Goal: Task Accomplishment & Management: Complete application form

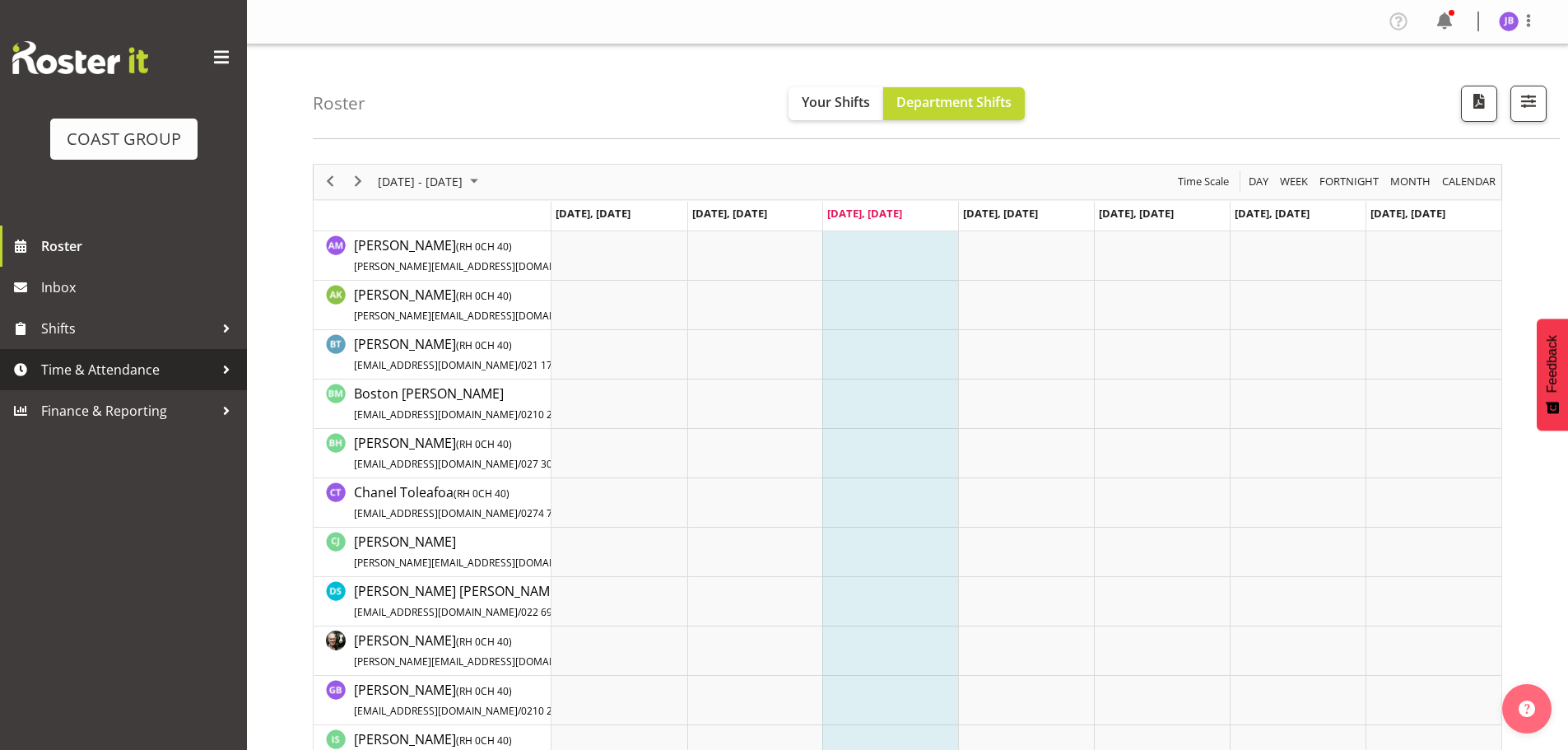
click at [136, 369] on span "Time & Attendance" at bounding box center [128, 369] width 173 height 25
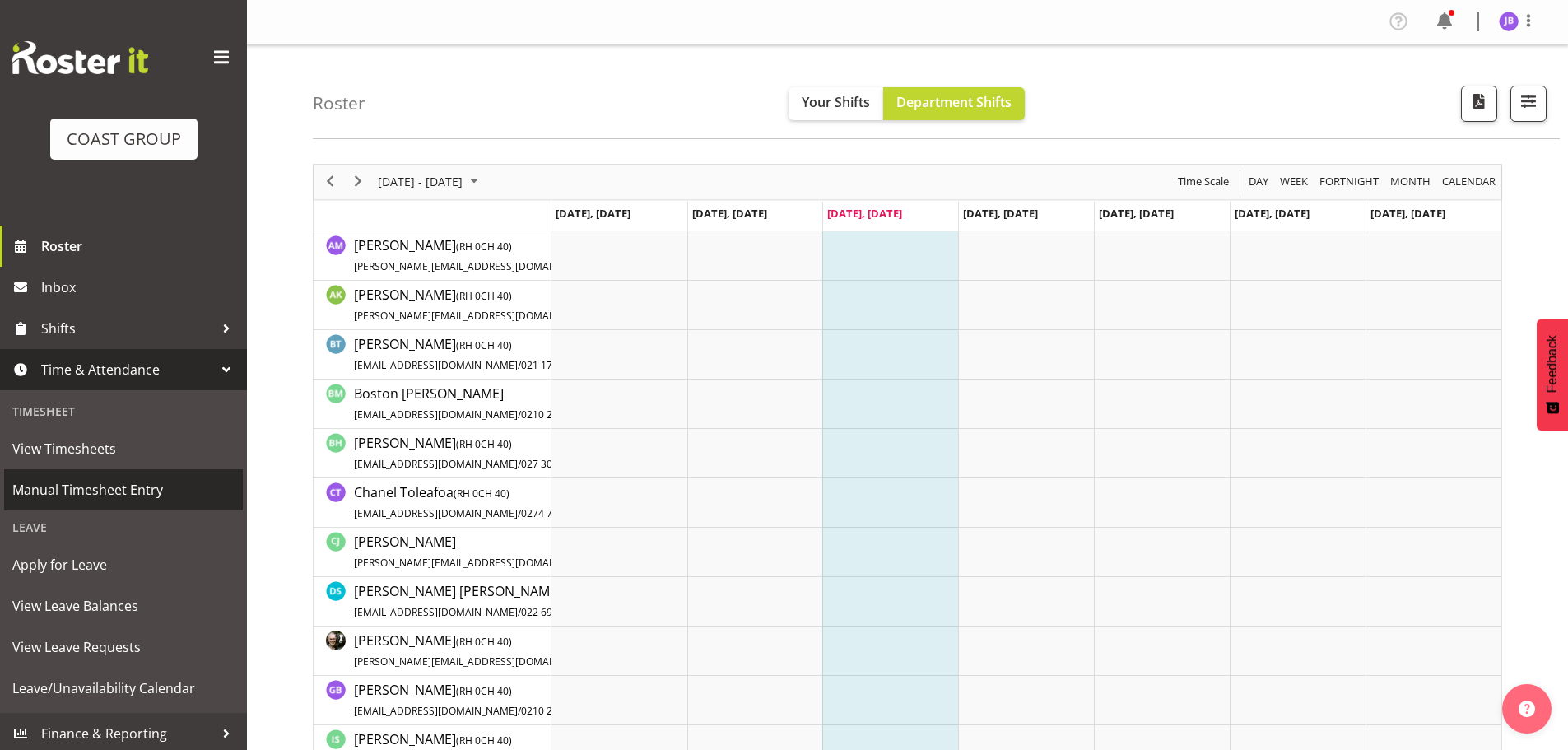
click at [111, 487] on span "Manual Timesheet Entry" at bounding box center [124, 489] width 222 height 25
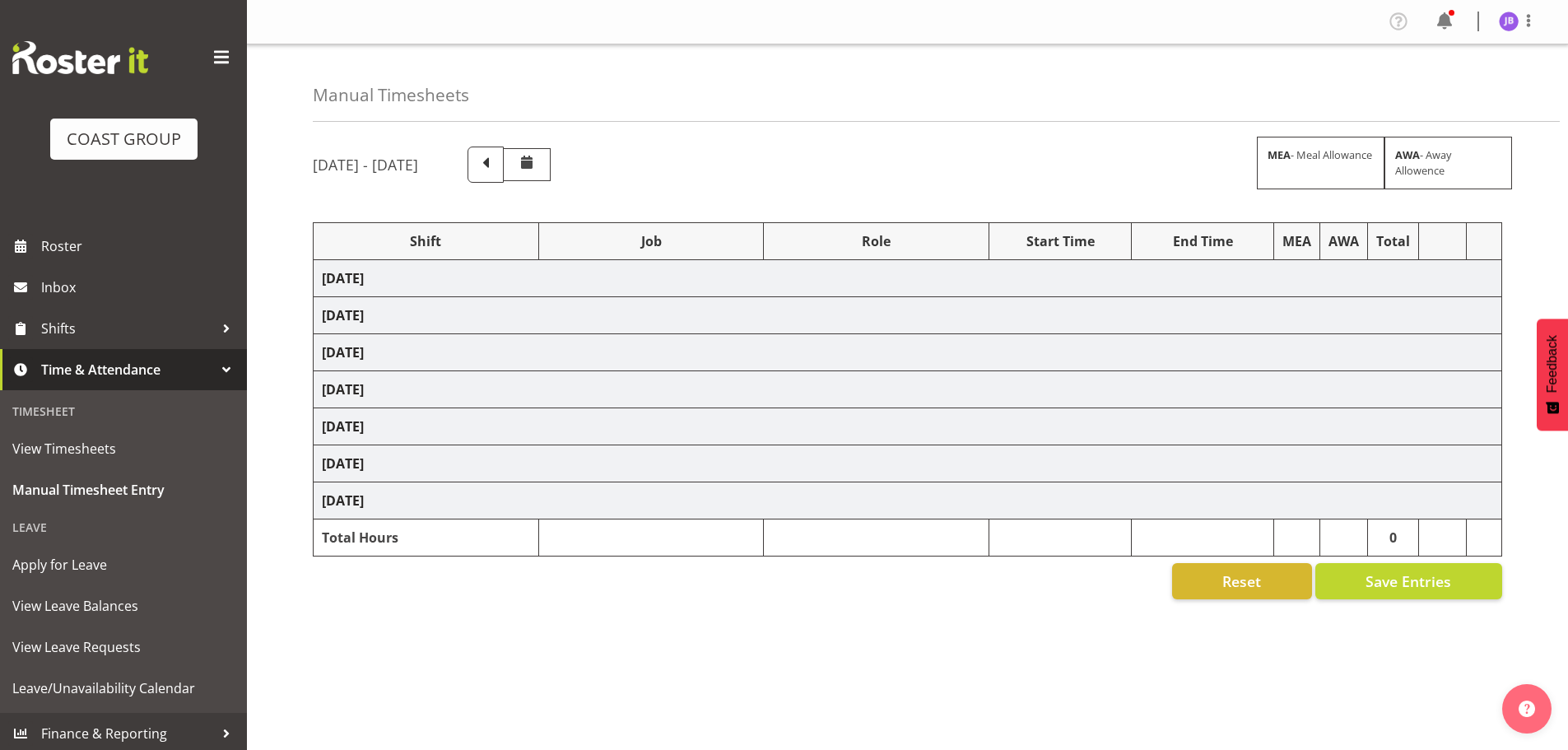
select select "16481"
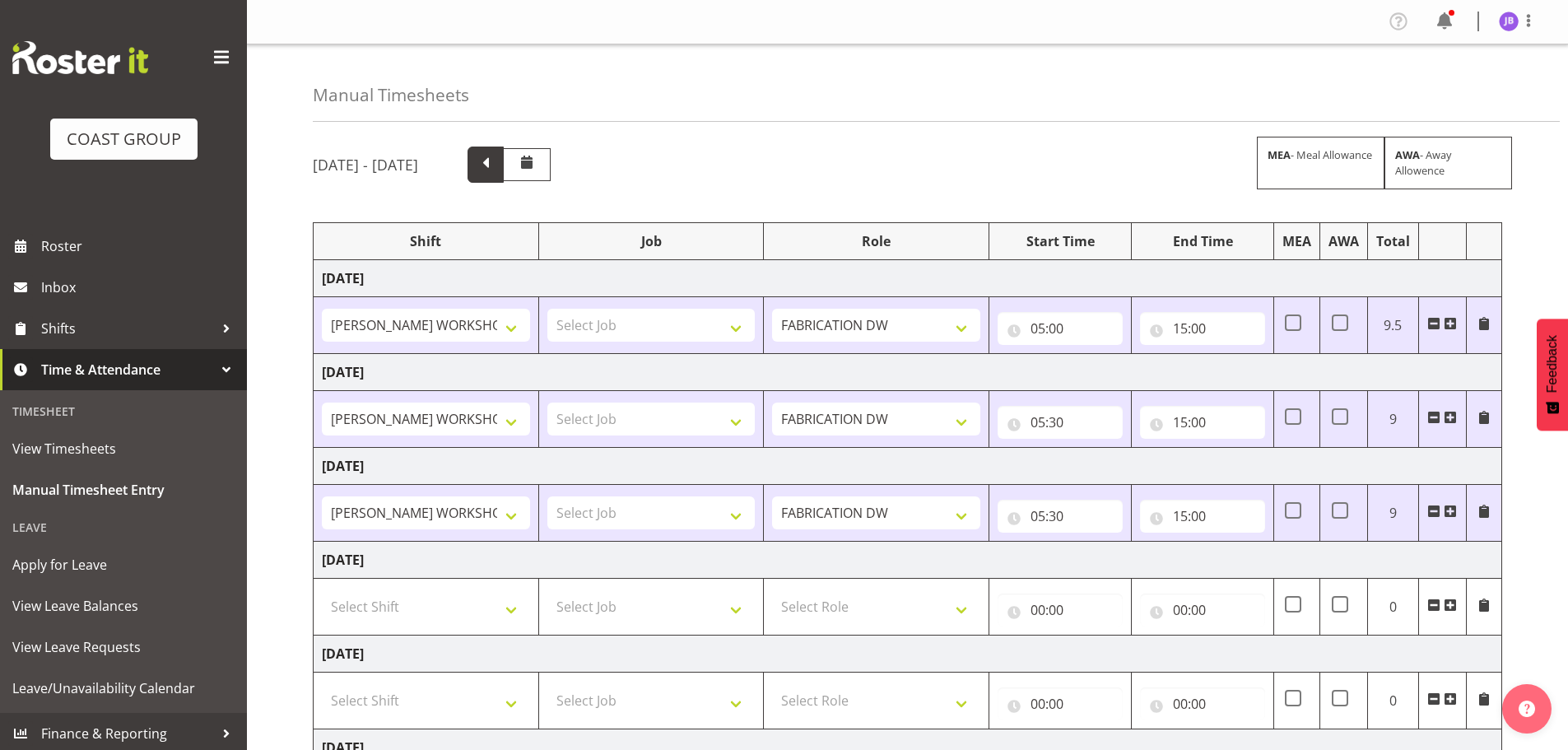
click at [497, 166] on span at bounding box center [486, 163] width 22 height 22
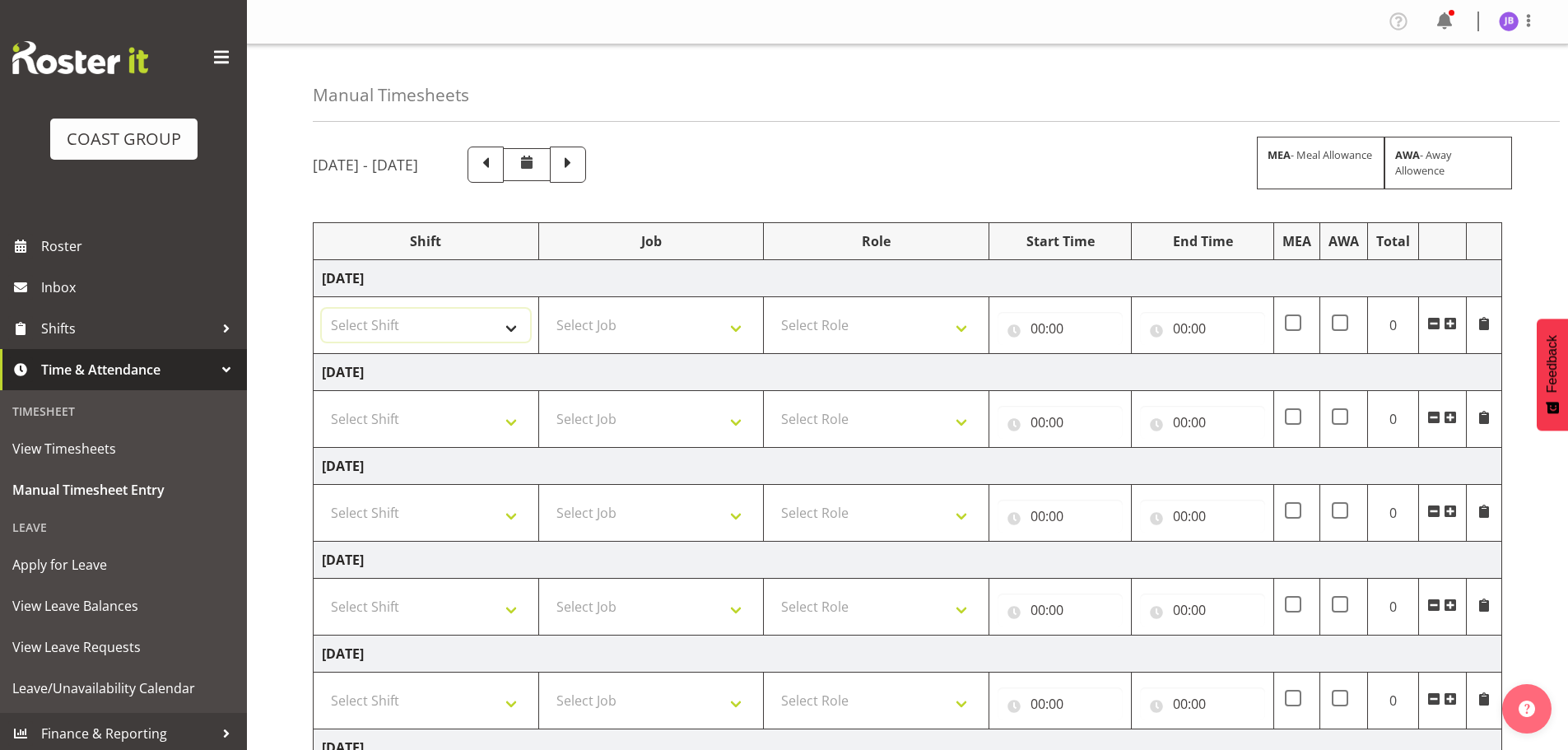
drag, startPoint x: 502, startPoint y: 320, endPoint x: 527, endPoint y: 331, distance: 27.3
click at [502, 320] on select "Select Shift AKL SIGN ADMIN1 (LEAVE ALONE, DONT MAKE INACTIVE) DW ACCOUNT MANAG…" at bounding box center [426, 325] width 209 height 32
click at [586, 155] on span at bounding box center [568, 164] width 36 height 36
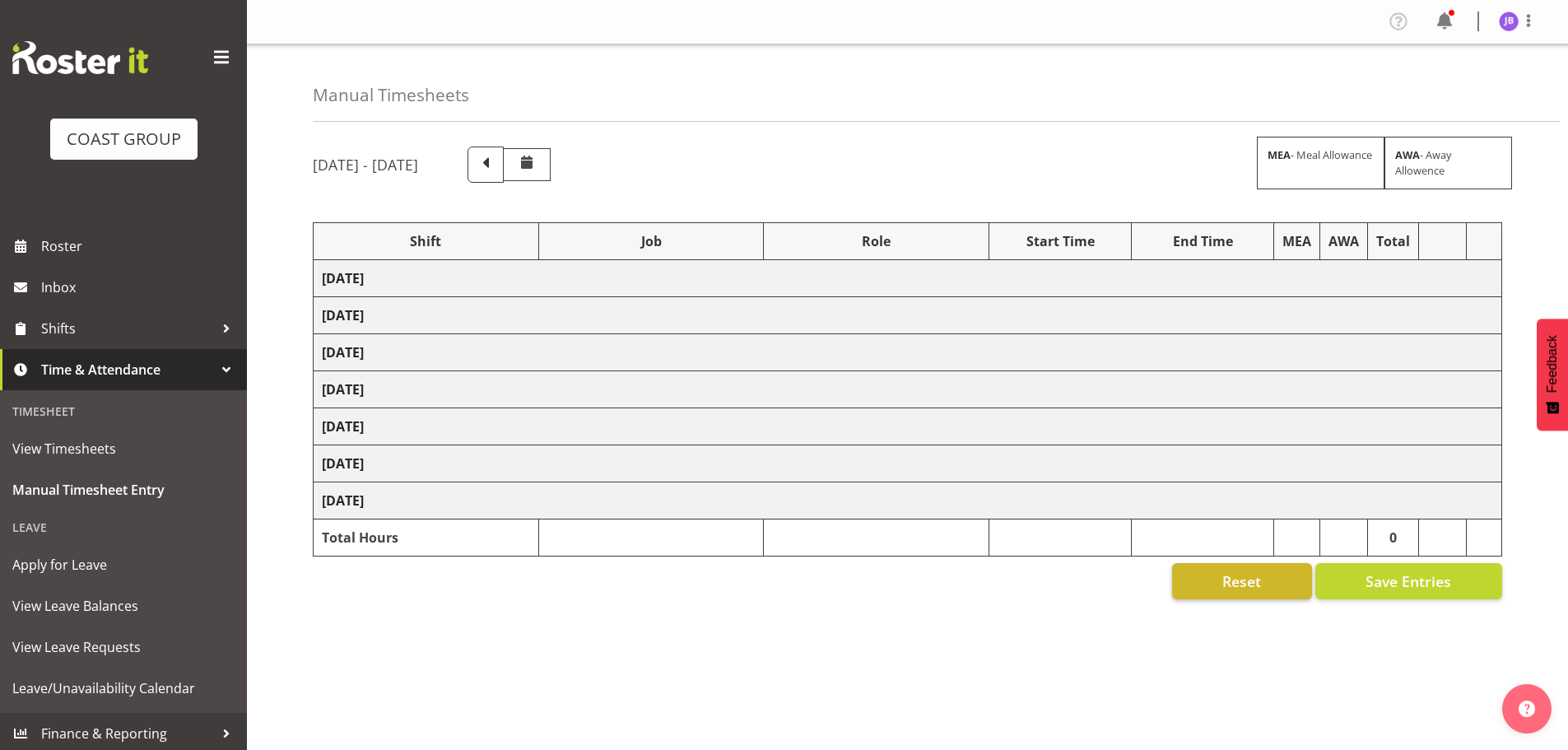
select select "16481"
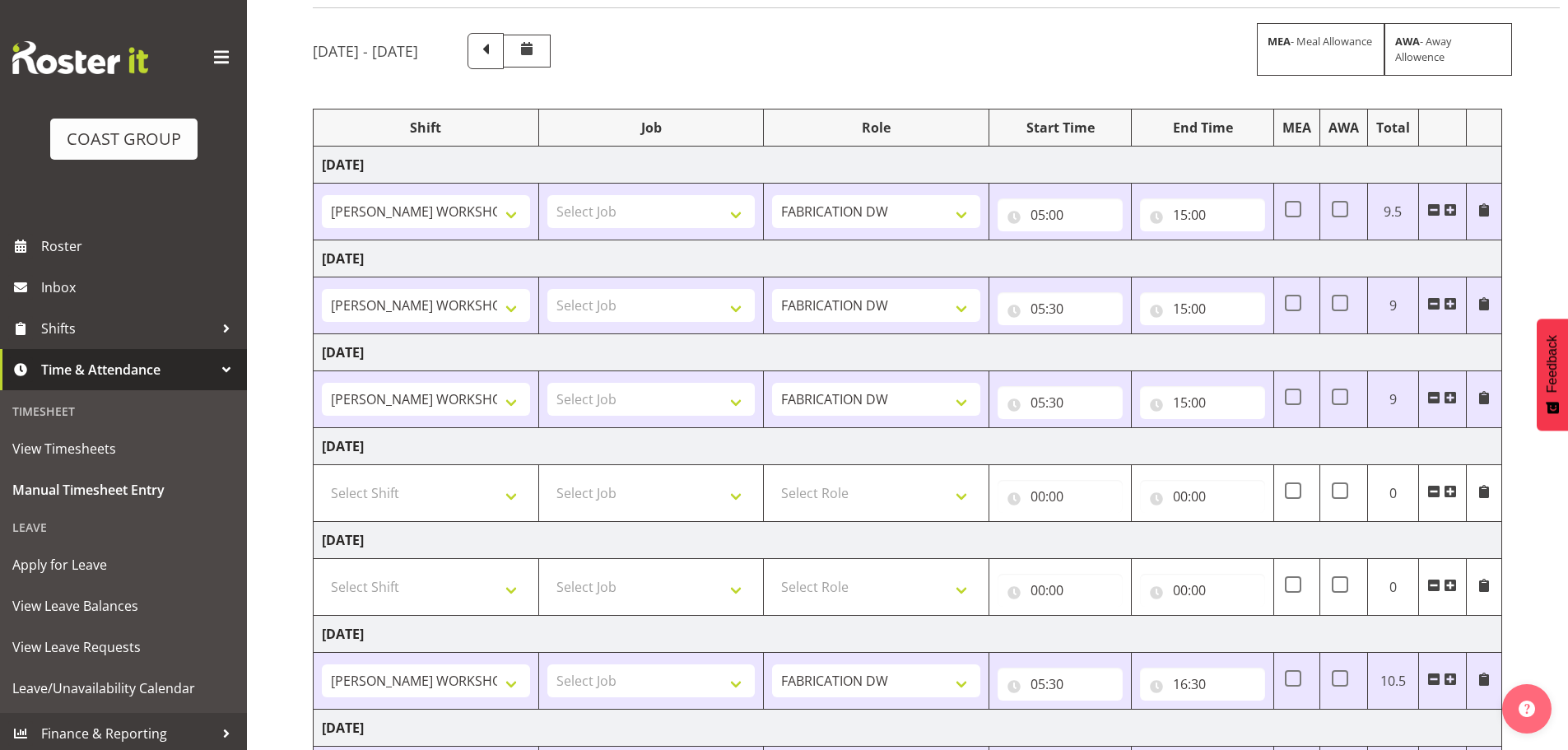
scroll to position [272, 0]
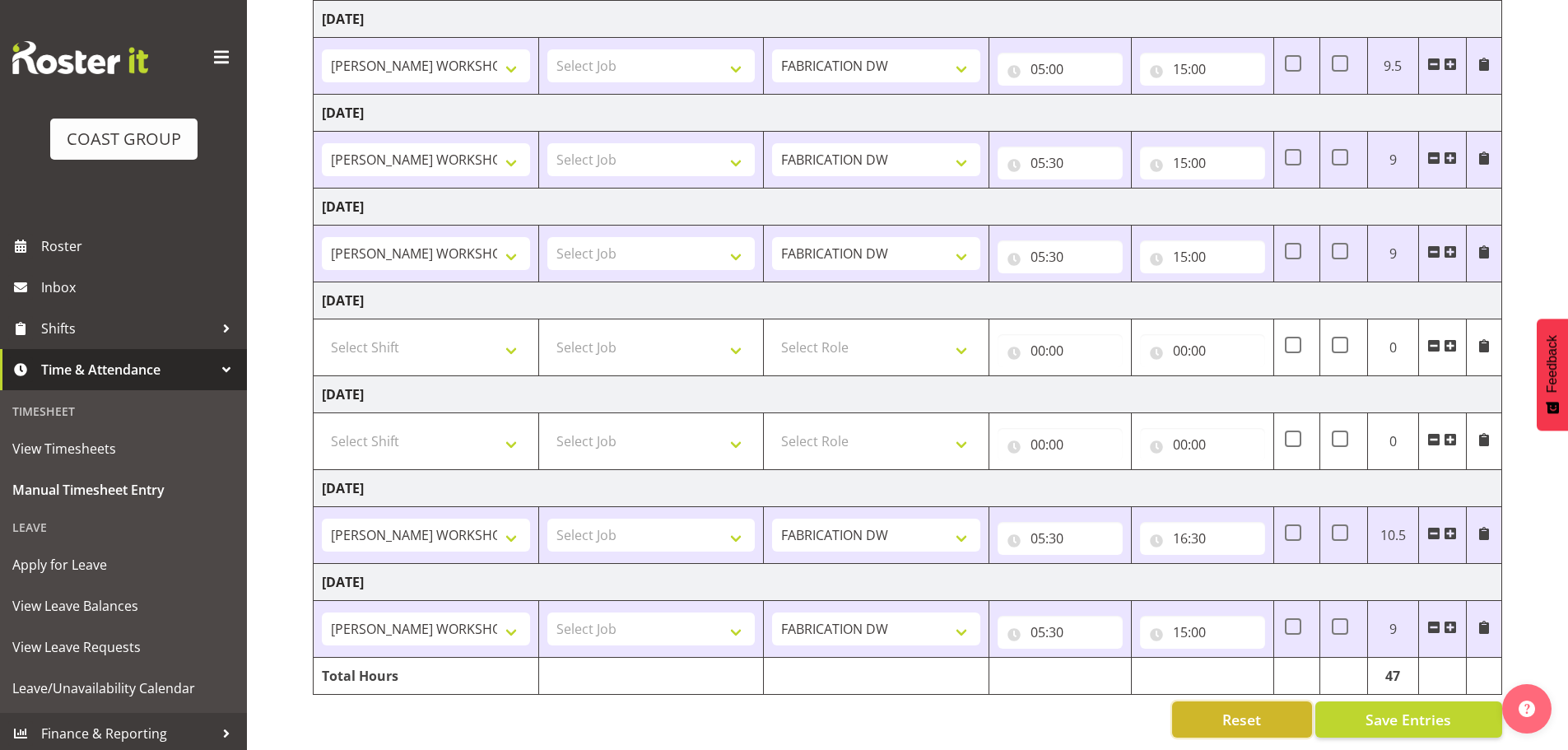
click at [1262, 706] on button "Reset" at bounding box center [1242, 719] width 140 height 36
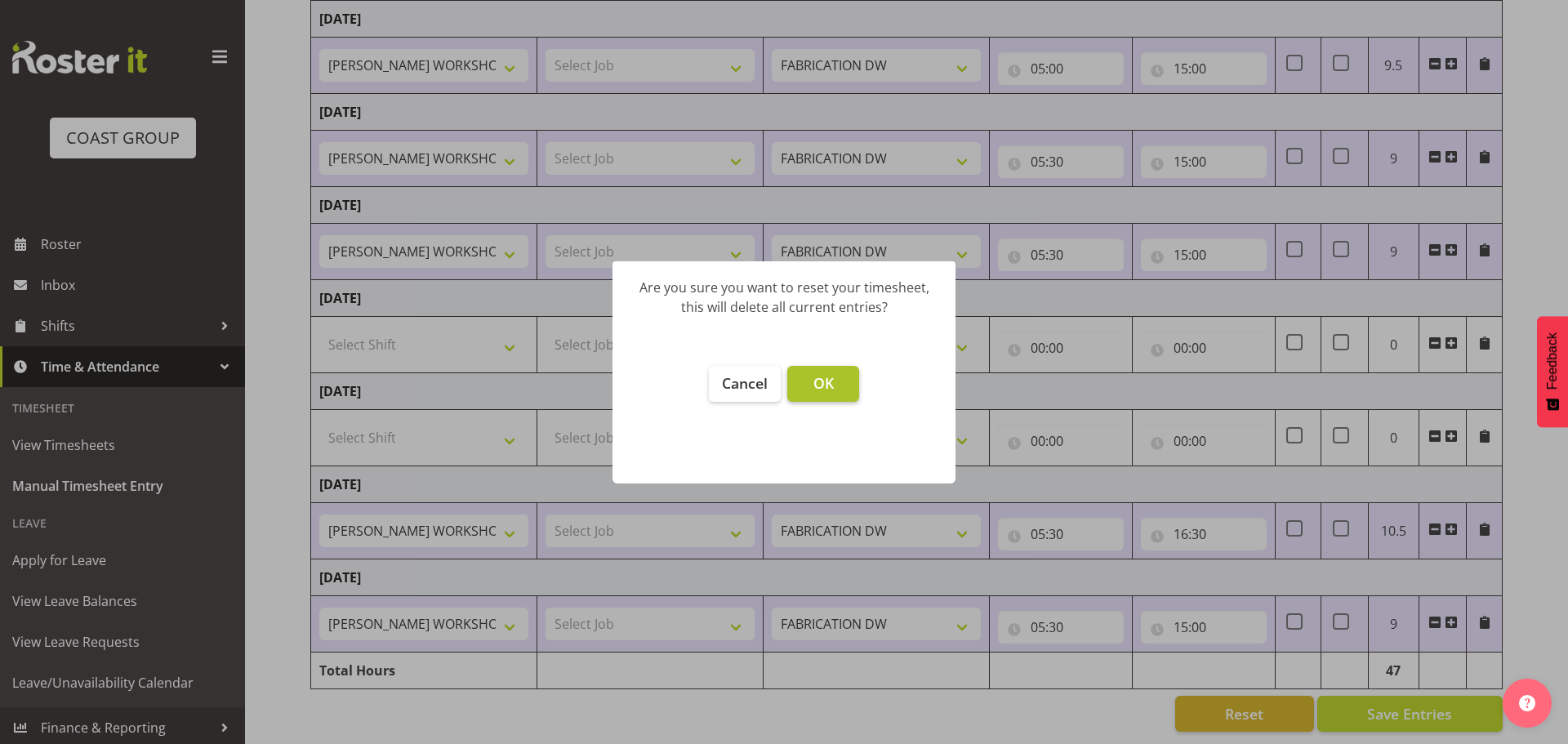
click at [826, 380] on span "OK" at bounding box center [824, 383] width 20 height 20
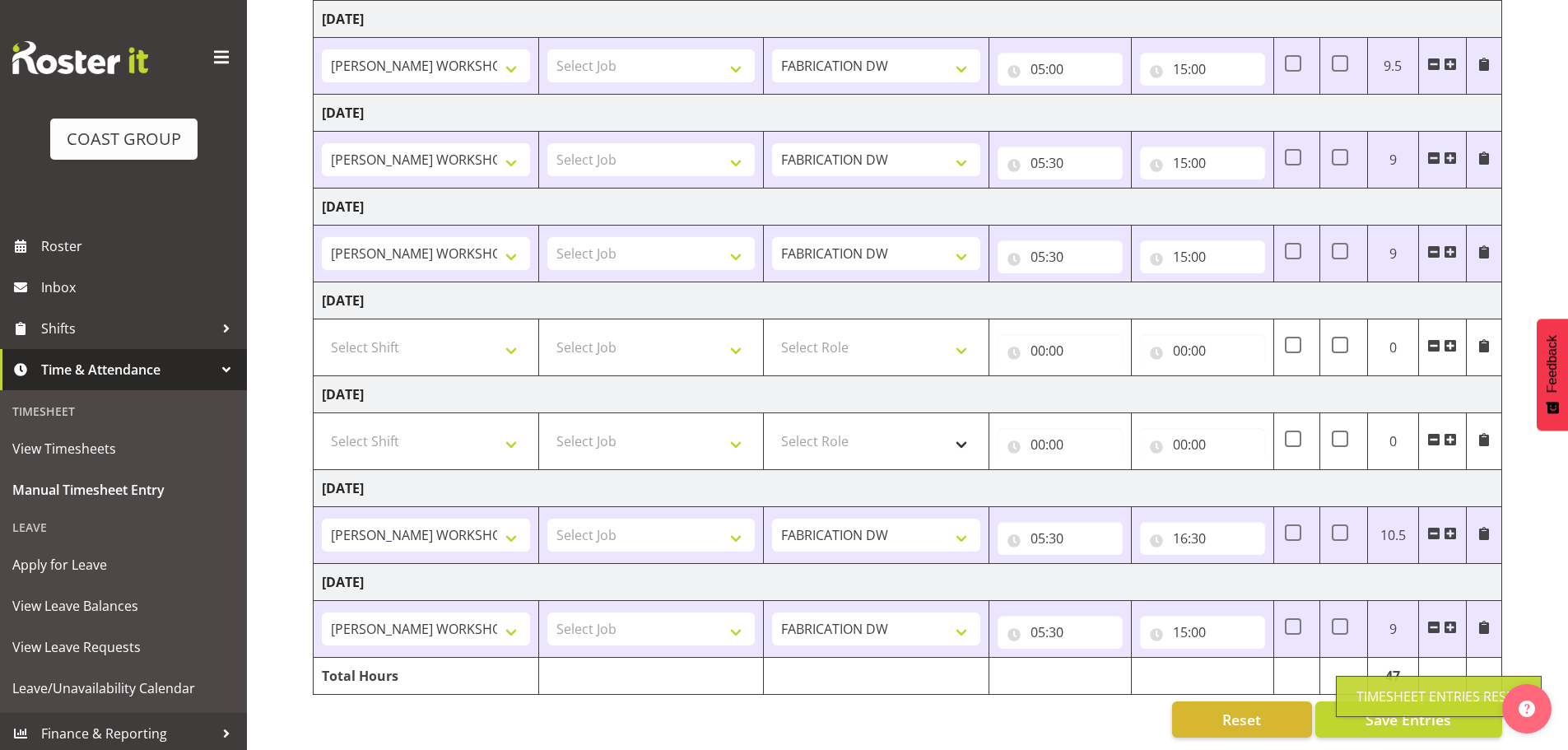
type input "00:00"
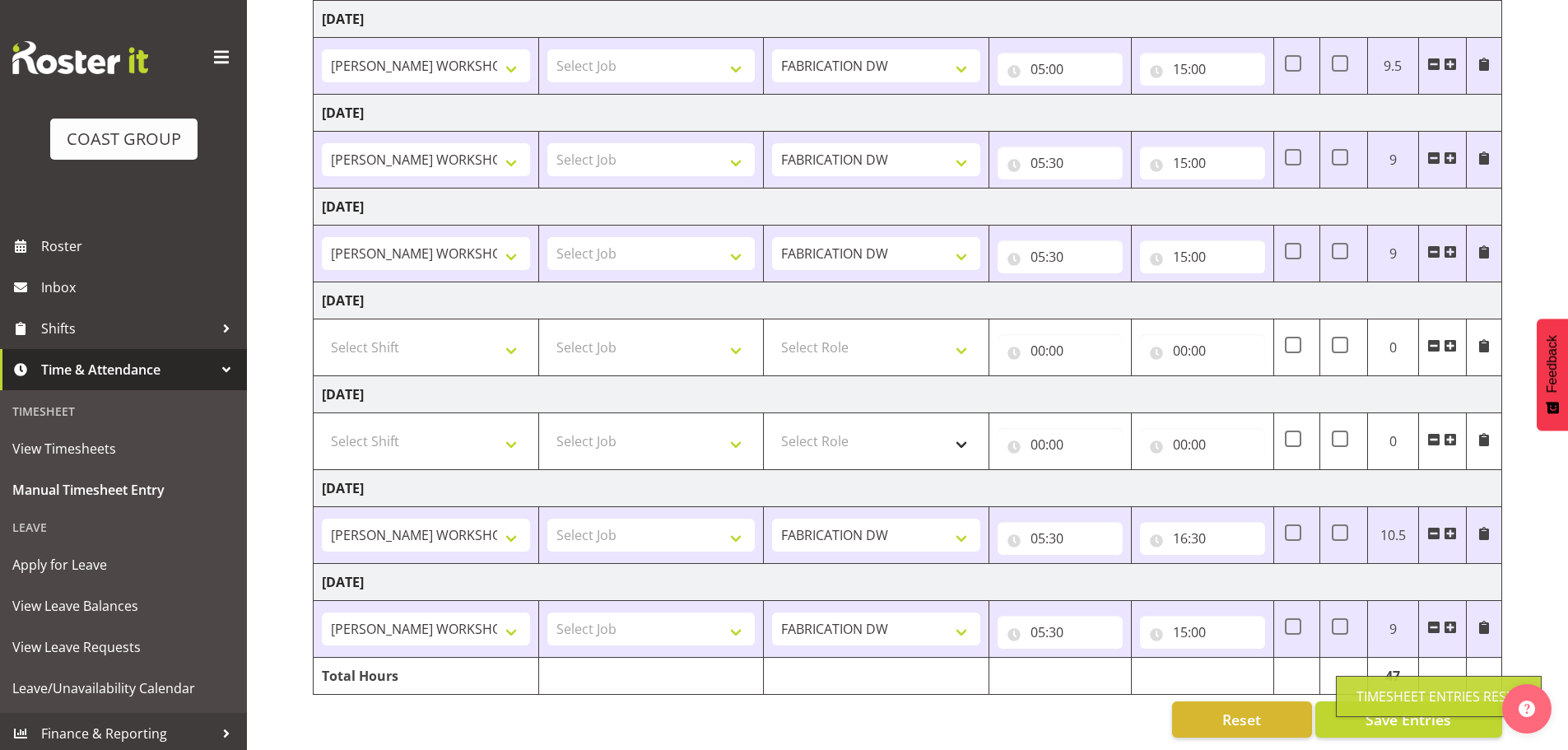
type input "00:00"
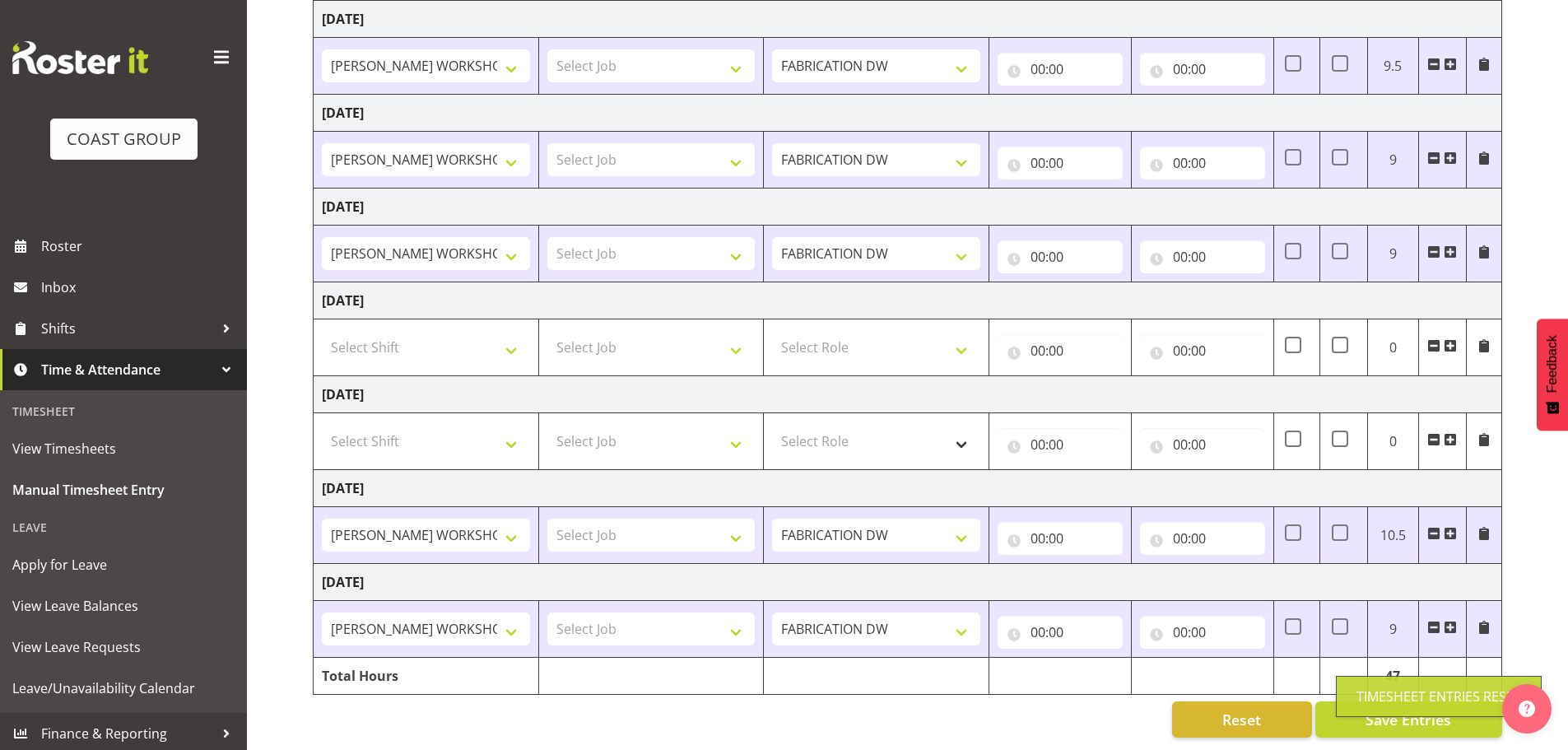
select select
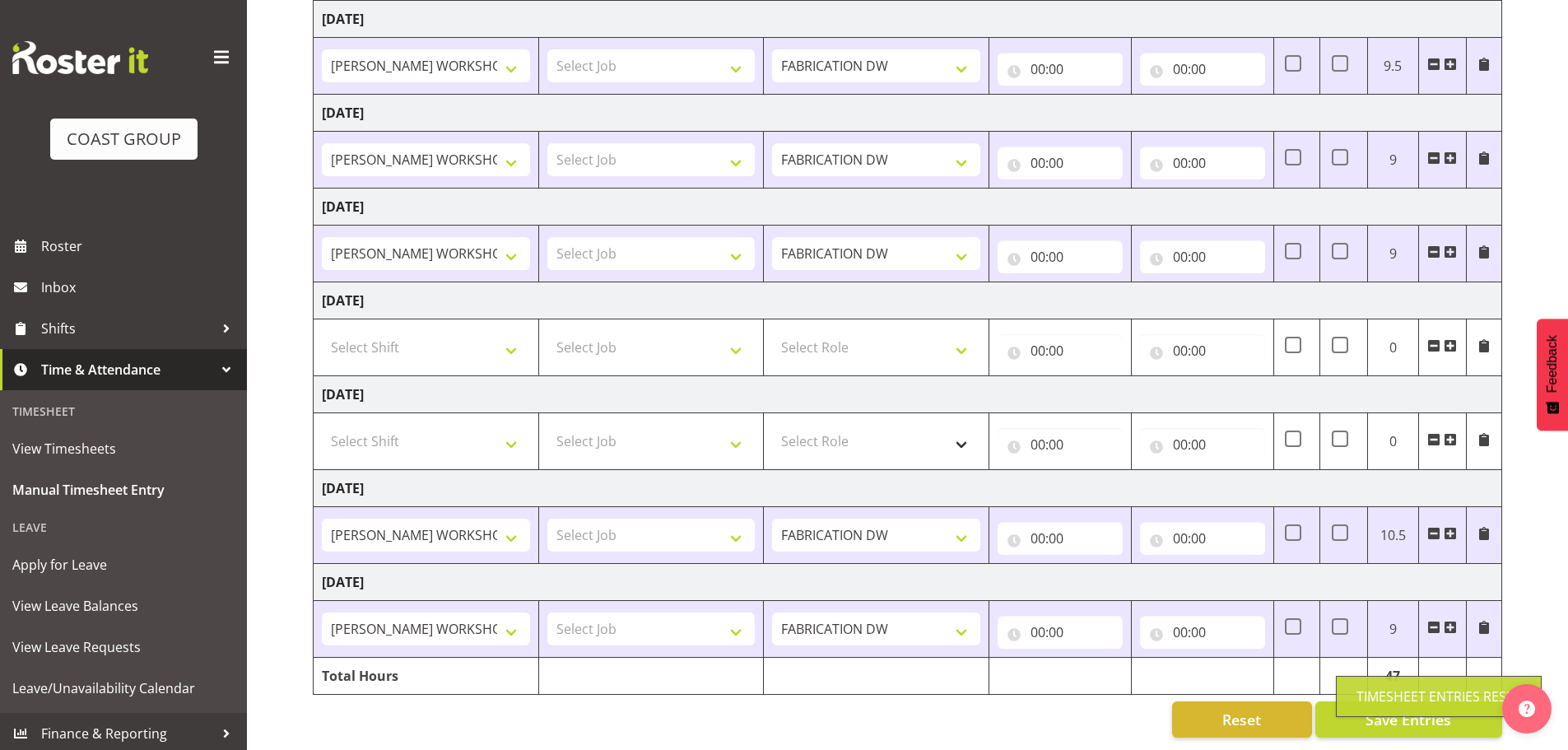
select select
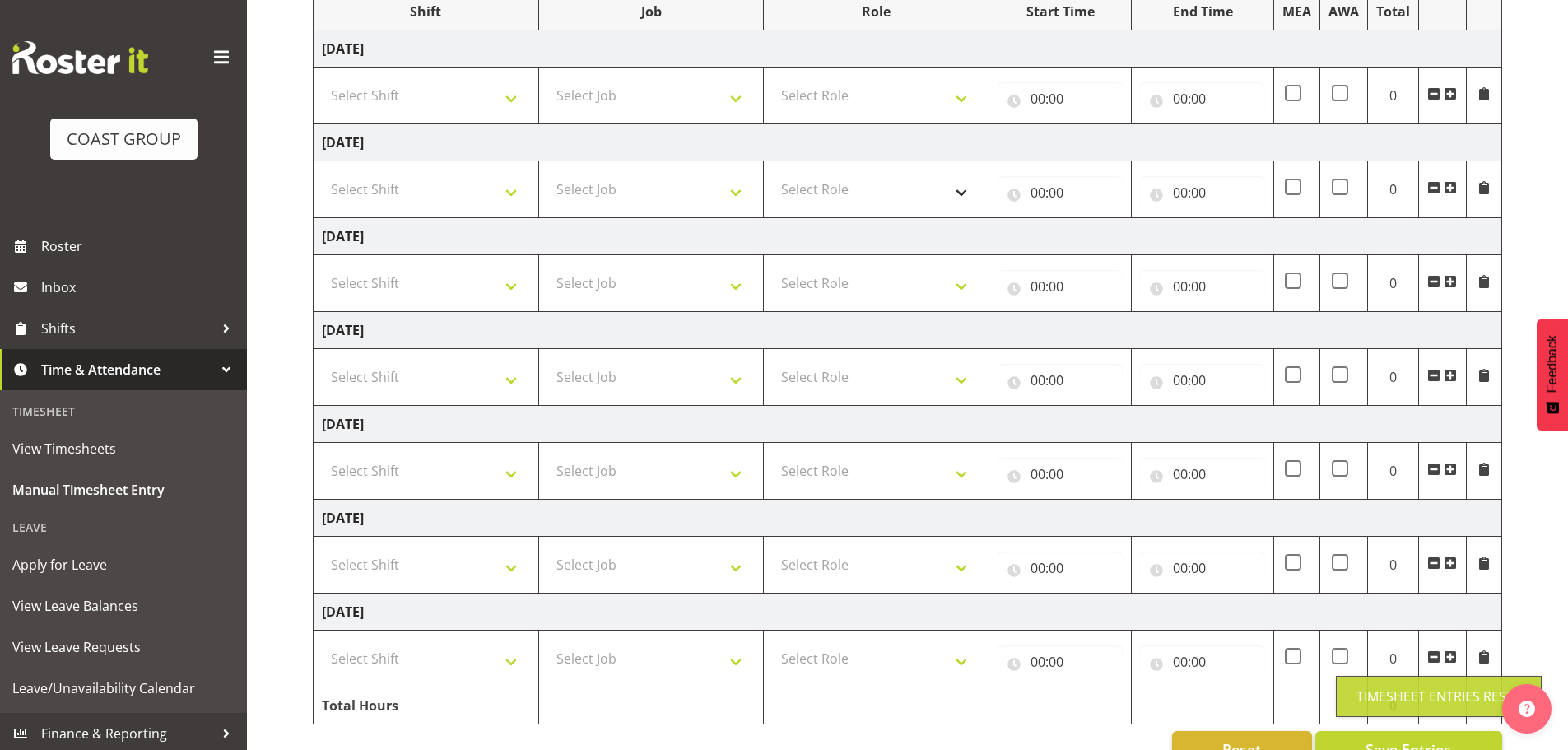
scroll to position [0, 0]
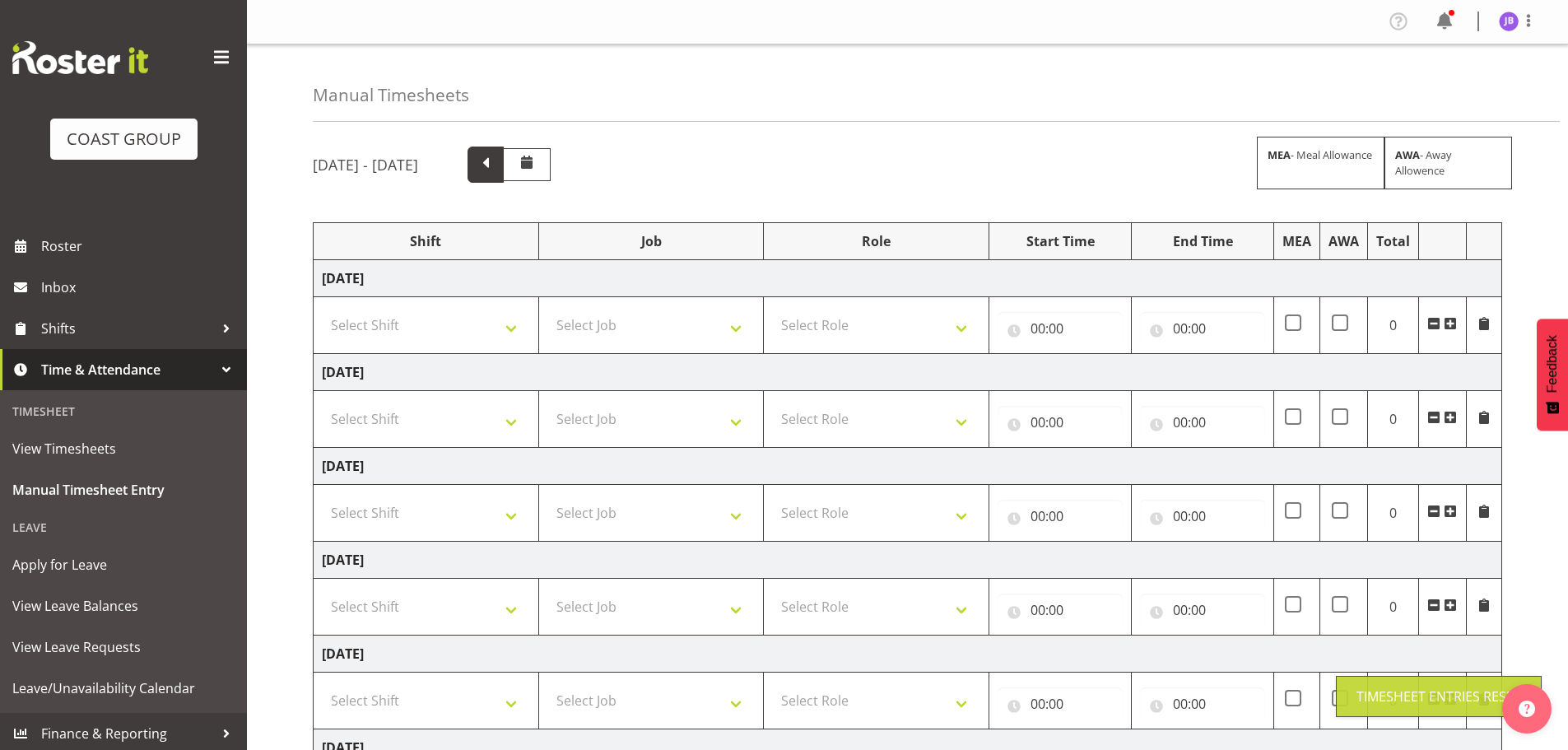
click at [497, 157] on span at bounding box center [486, 163] width 22 height 22
click at [489, 336] on select "Select Shift AKL SIGN ADMIN1 (LEAVE ALONE, DONT MAKE INACTIVE) DW ACCOUNT MANAG…" at bounding box center [426, 325] width 209 height 32
select select "16481"
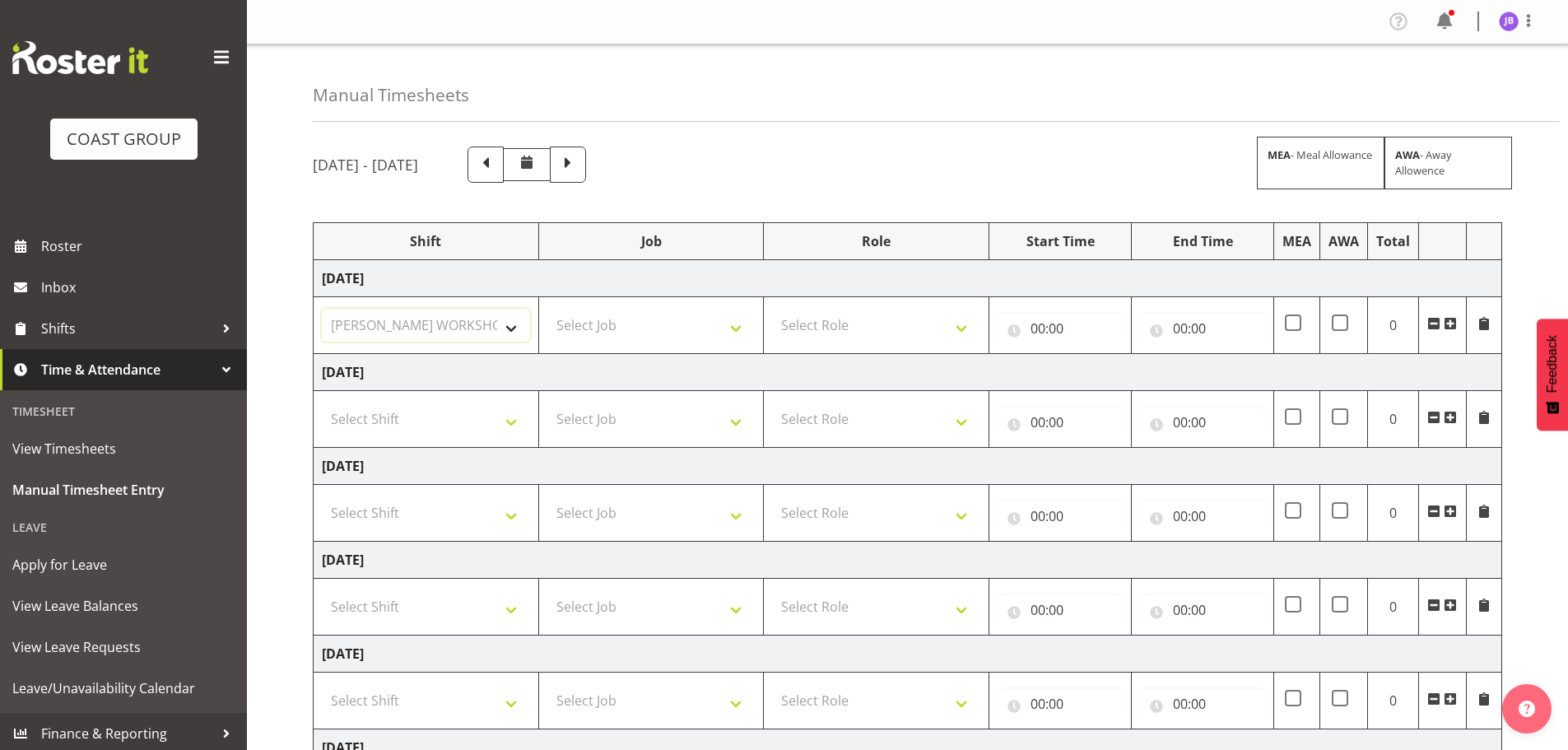
click at [322, 309] on select "Select Shift AKL SIGN ADMIN1 (LEAVE ALONE, DONT MAKE INACTIVE) DW ACCOUNT MANAG…" at bounding box center [426, 325] width 209 height 32
click at [432, 432] on select "Select Shift AKL SIGN ADMIN1 (LEAVE ALONE, DONT MAKE INACTIVE) DW ACCOUNT MANAG…" at bounding box center [426, 418] width 209 height 32
select select "16481"
click at [322, 403] on select "Select Shift AKL SIGN ADMIN1 (LEAVE ALONE, DONT MAKE INACTIVE) DW ACCOUNT MANAG…" at bounding box center [426, 418] width 209 height 32
click at [436, 519] on select "Select Shift AKL SIGN ADMIN1 (LEAVE ALONE, DONT MAKE INACTIVE) DW ACCOUNT MANAG…" at bounding box center [426, 513] width 209 height 32
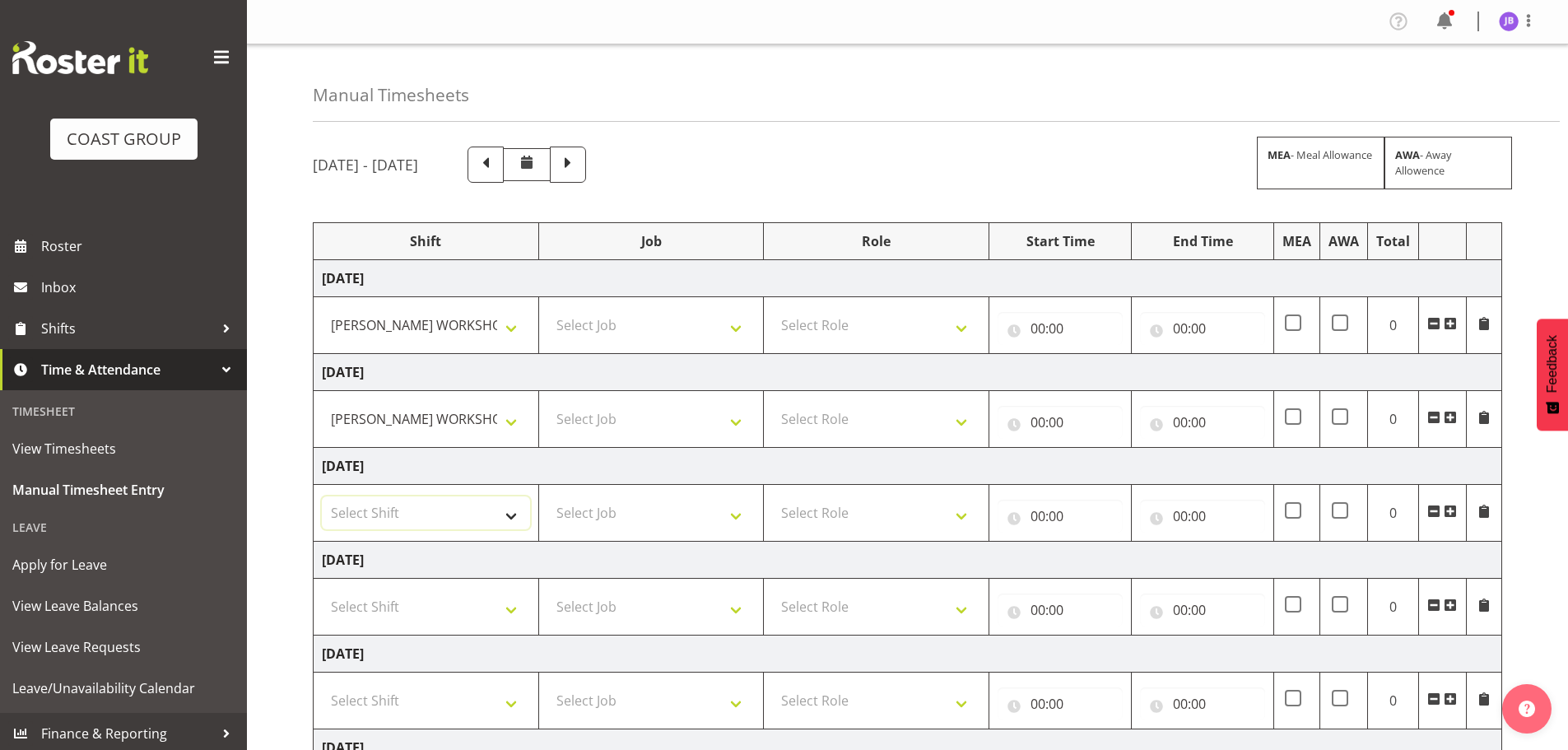
select select "16481"
click at [322, 497] on select "Select Shift AKL SIGN ADMIN1 (LEAVE ALONE, DONT MAKE INACTIVE) DW ACCOUNT MANAG…" at bounding box center [426, 513] width 209 height 32
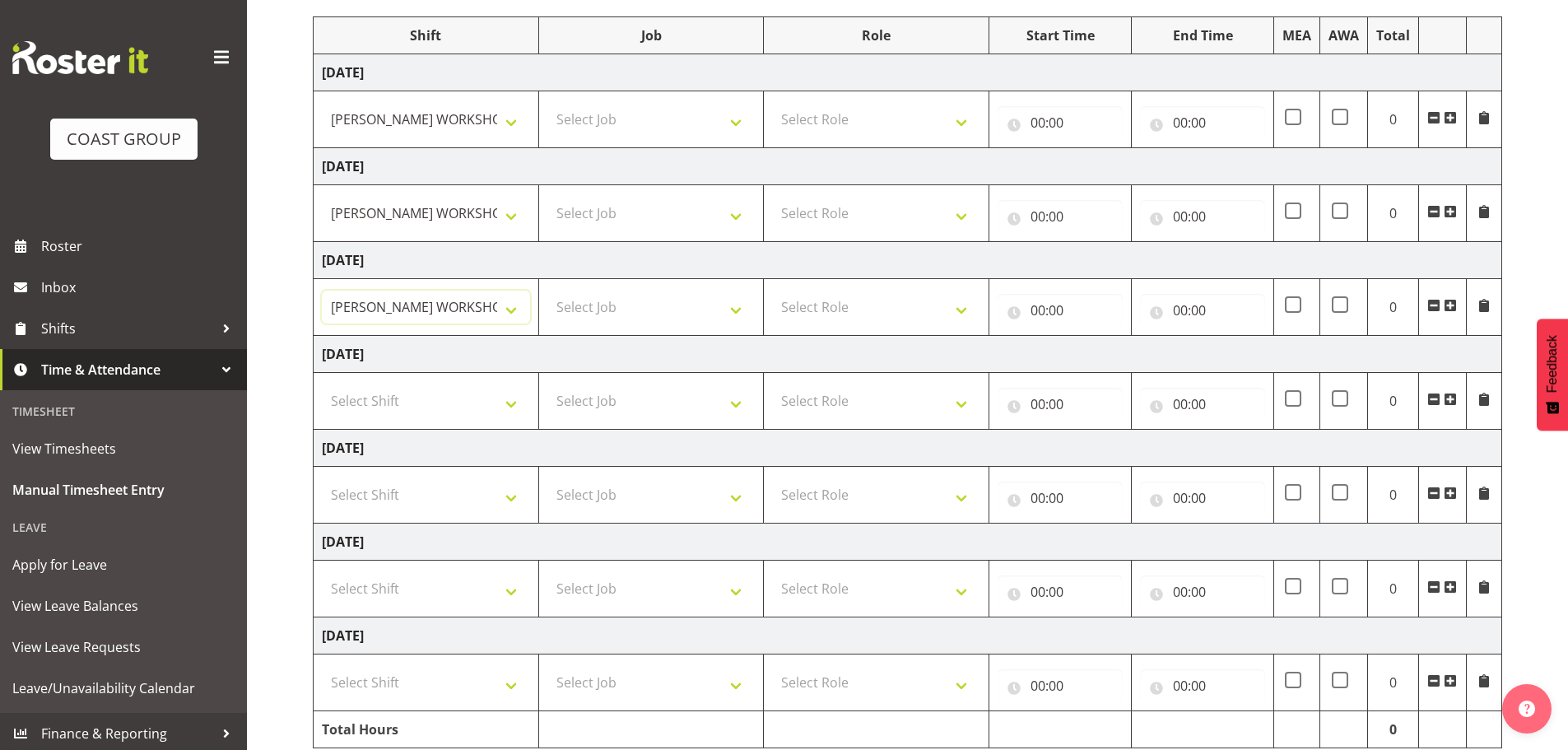
scroll to position [247, 0]
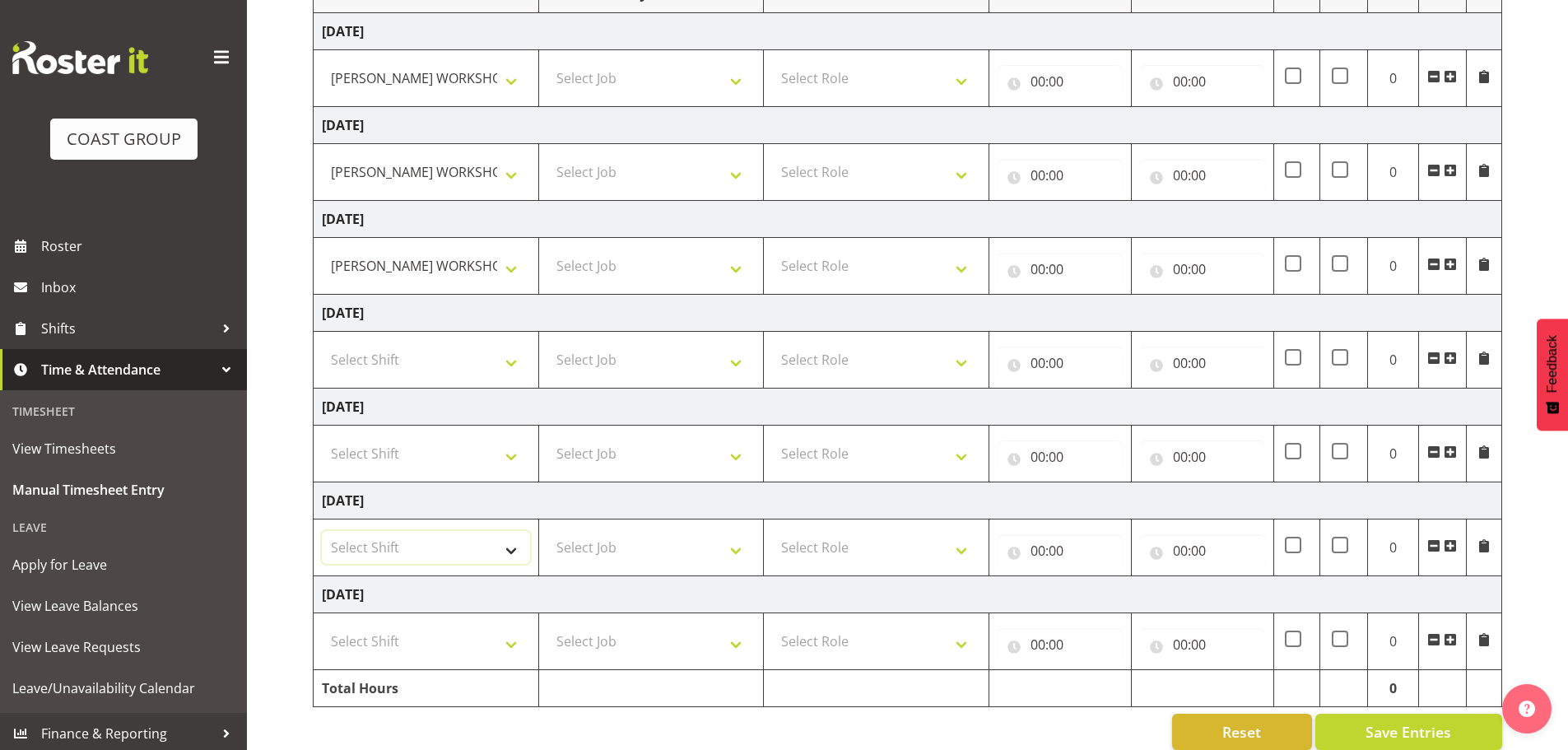
click at [419, 532] on select "Select Shift AKL SIGN ADMIN1 (LEAVE ALONE, DONT MAKE INACTIVE) DW ACCOUNT MANAG…" at bounding box center [426, 547] width 209 height 32
select select "16481"
click at [322, 531] on select "Select Shift AKL SIGN ADMIN1 (LEAVE ALONE, DONT MAKE INACTIVE) DW ACCOUNT MANAG…" at bounding box center [426, 547] width 209 height 32
click at [426, 653] on select "Select Shift AKL SIGN ADMIN1 (LEAVE ALONE, DONT MAKE INACTIVE) DW ACCOUNT MANAG…" at bounding box center [426, 641] width 209 height 32
select select "16481"
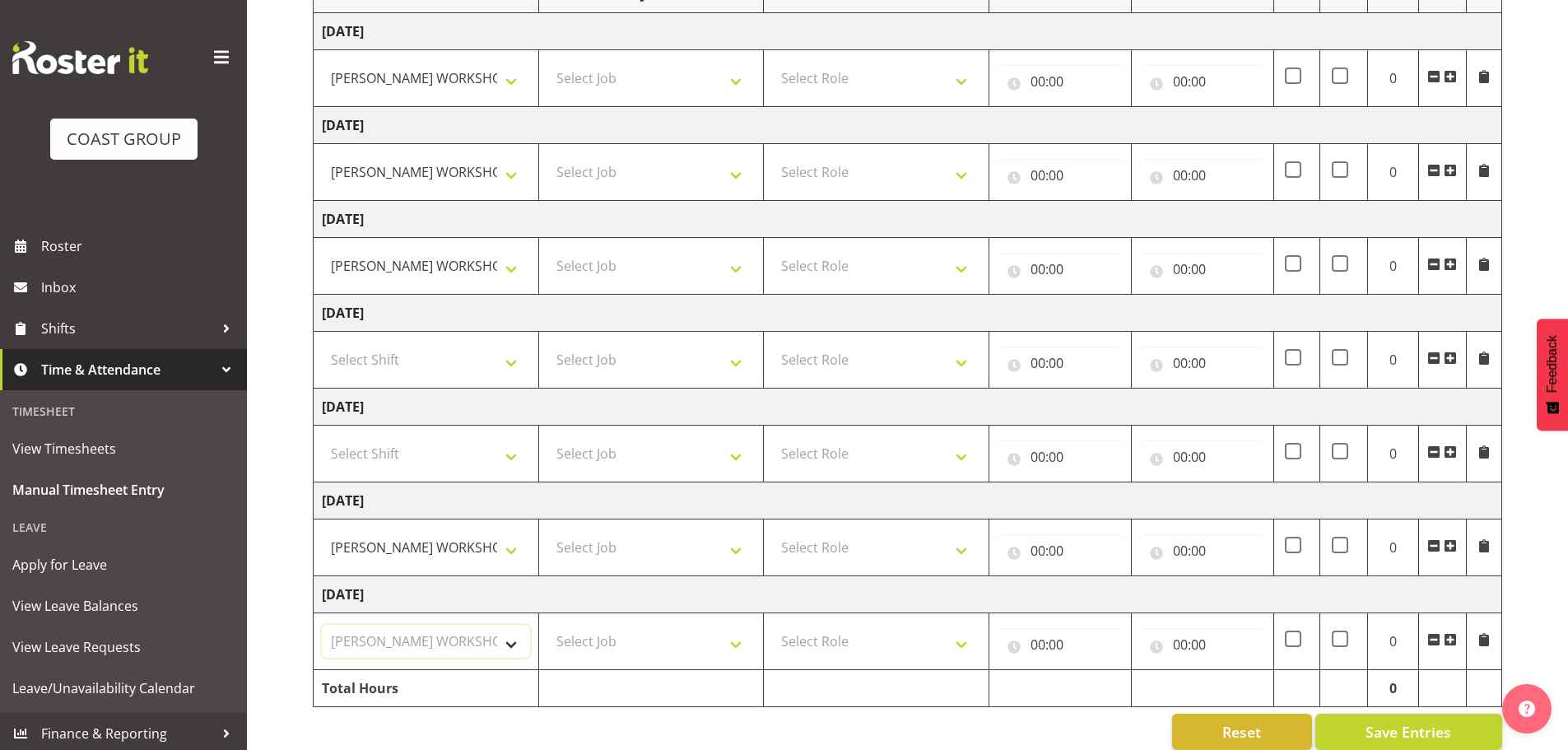
click at [322, 625] on select "Select Shift AKL SIGN ADMIN1 (LEAVE ALONE, DONT MAKE INACTIVE) DW ACCOUNT MANAG…" at bounding box center [426, 641] width 209 height 32
click at [811, 64] on select "Select Role FABRICATION DW" at bounding box center [876, 78] width 209 height 32
select select "543"
click at [772, 62] on select "Select Role FABRICATION DW" at bounding box center [876, 78] width 209 height 32
click at [850, 184] on select "Select Role FABRICATION DW" at bounding box center [876, 171] width 209 height 32
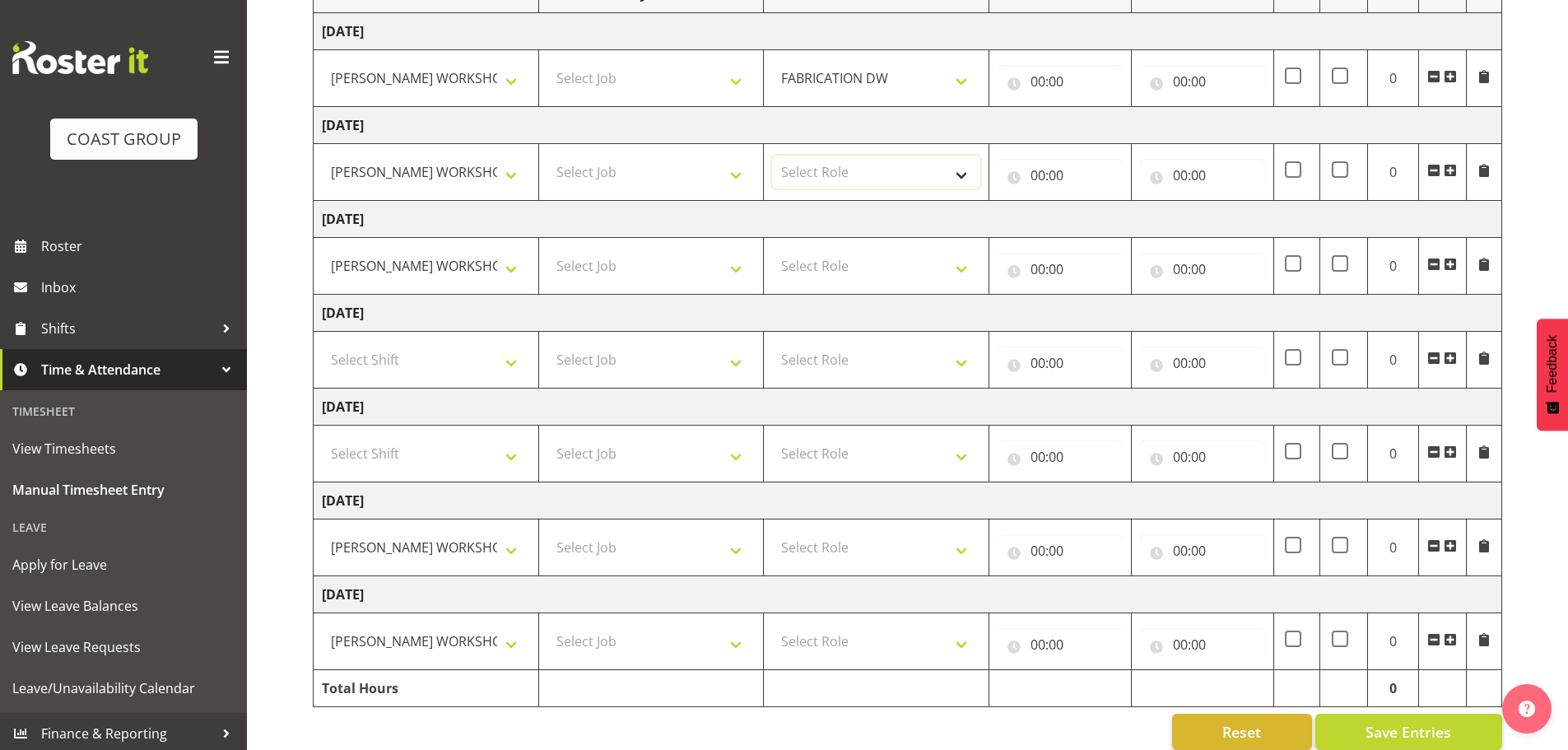
select select "543"
click at [772, 156] on select "Select Role FABRICATION DW" at bounding box center [876, 171] width 209 height 32
click at [861, 260] on select "Select Role FABRICATION DW" at bounding box center [876, 266] width 209 height 32
select select "543"
click at [772, 250] on select "Select Role FABRICATION DW" at bounding box center [876, 266] width 209 height 32
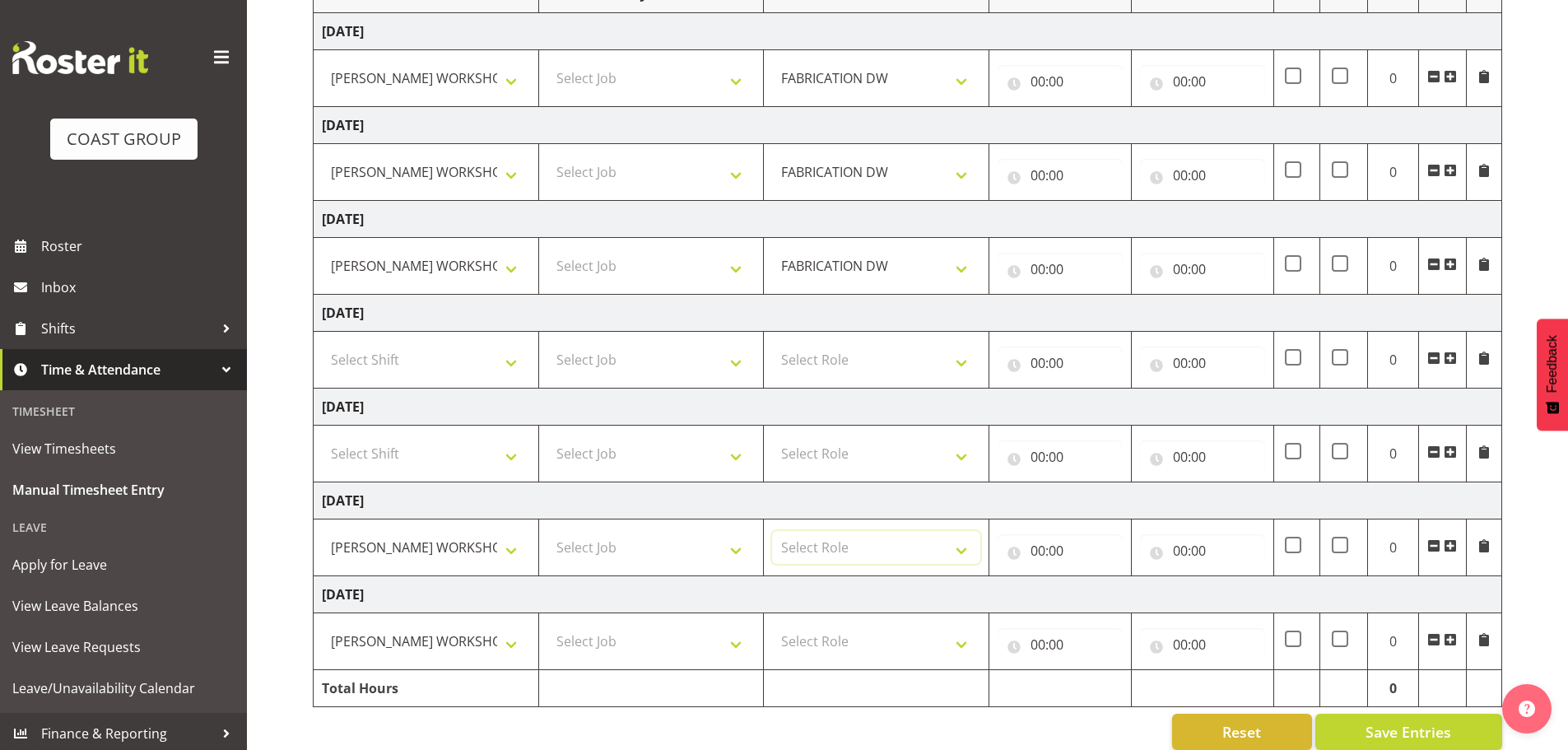
drag, startPoint x: 871, startPoint y: 543, endPoint x: 890, endPoint y: 599, distance: 59.1
click at [871, 543] on select "Select Role FABRICATION DW" at bounding box center [876, 547] width 209 height 32
select select "543"
click at [772, 531] on select "Select Role FABRICATION DW" at bounding box center [876, 547] width 209 height 32
click at [888, 629] on select "Select Role FABRICATION DW" at bounding box center [876, 641] width 209 height 32
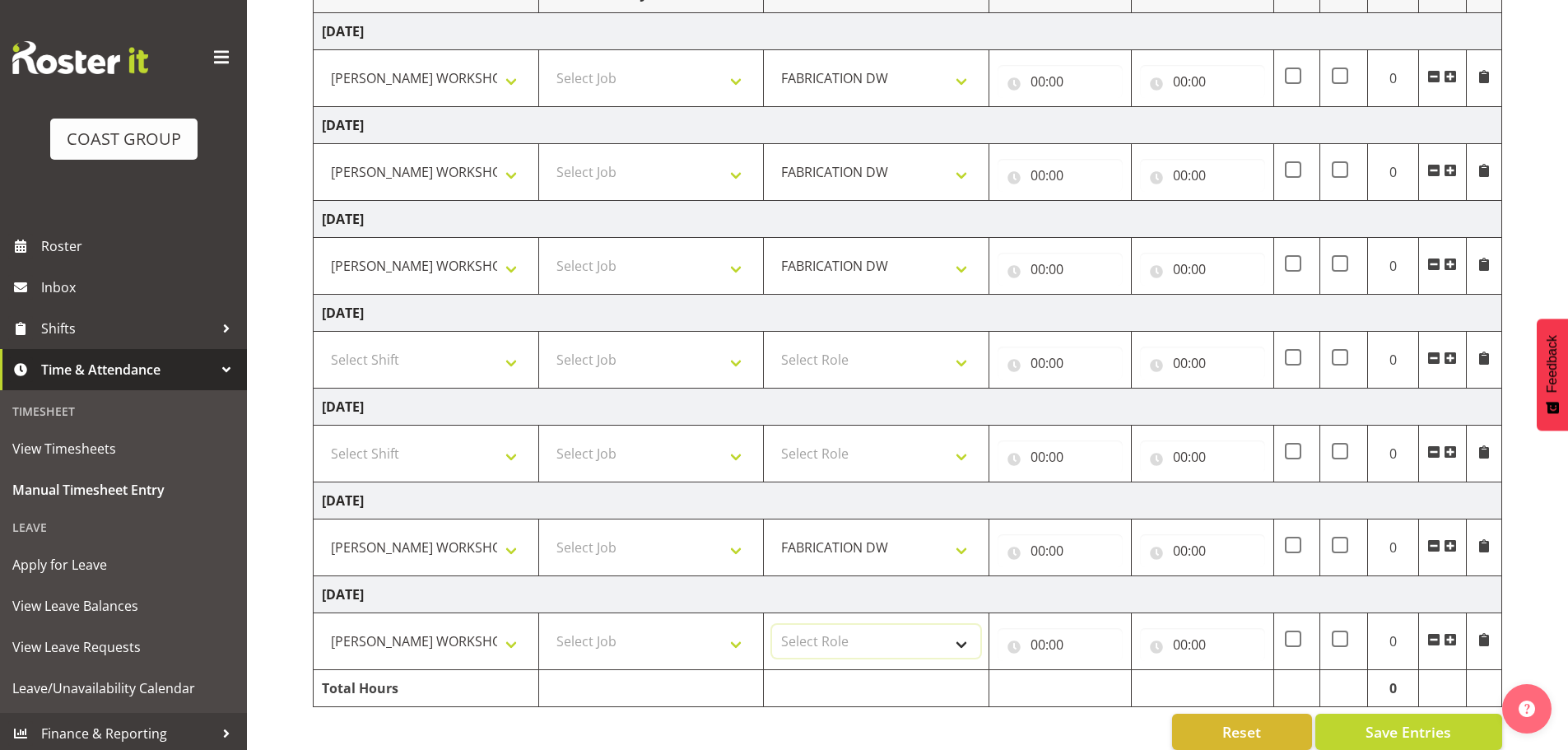
select select "543"
click at [772, 625] on select "Select Role FABRICATION DW" at bounding box center [876, 641] width 209 height 32
click at [1040, 77] on input "00:00" at bounding box center [1059, 81] width 125 height 32
click at [1110, 127] on select "00 01 02 03 04 05 06 07 08 09 10 11 12 13 14 15 16 17 18 19 20 21 22 23" at bounding box center [1111, 124] width 37 height 32
select select "5"
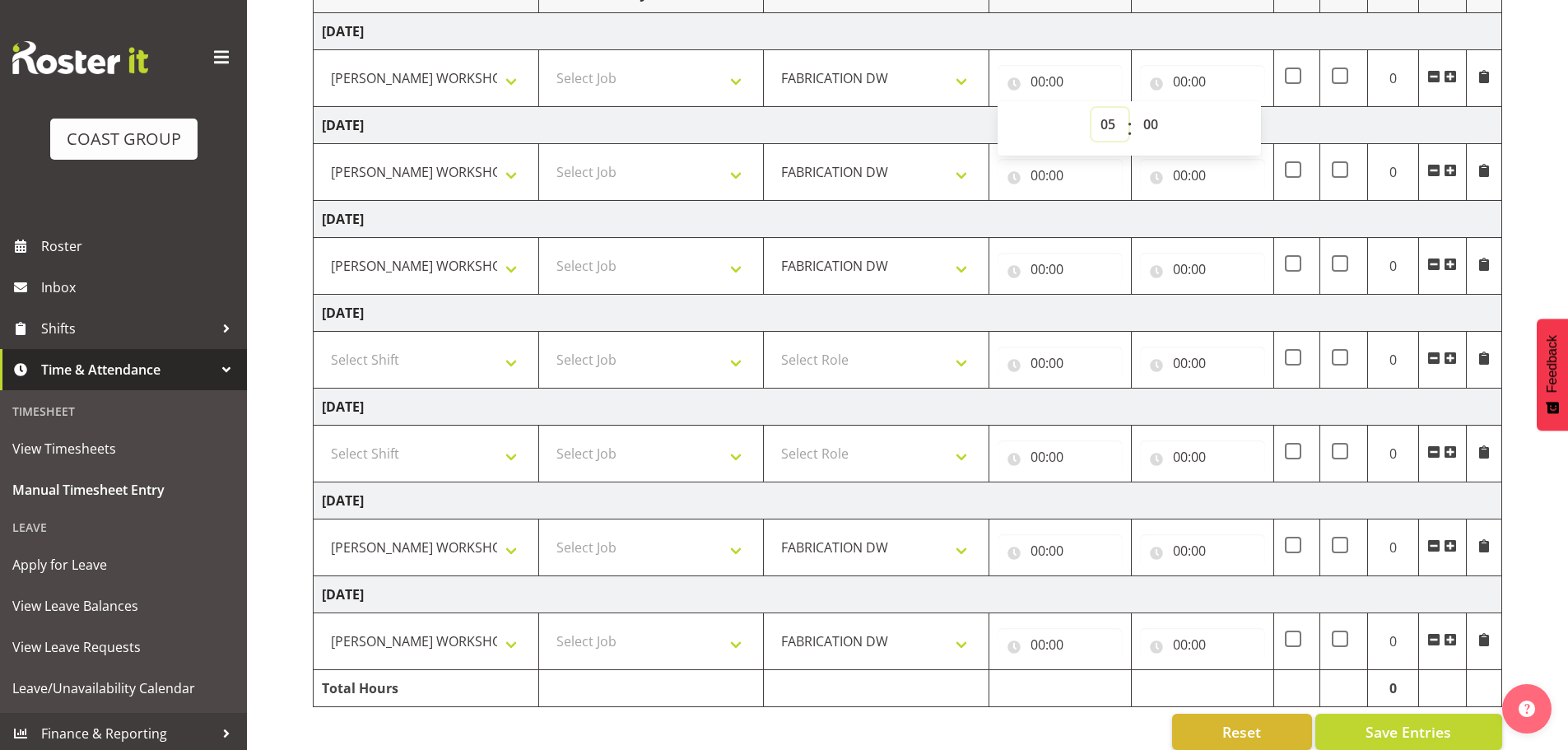
click at [1092, 108] on select "00 01 02 03 04 05 06 07 08 09 10 11 12 13 14 15 16 17 18 19 20 21 22 23" at bounding box center [1111, 124] width 37 height 32
type input "05:00"
click at [1042, 175] on input "00:00" at bounding box center [1059, 175] width 125 height 32
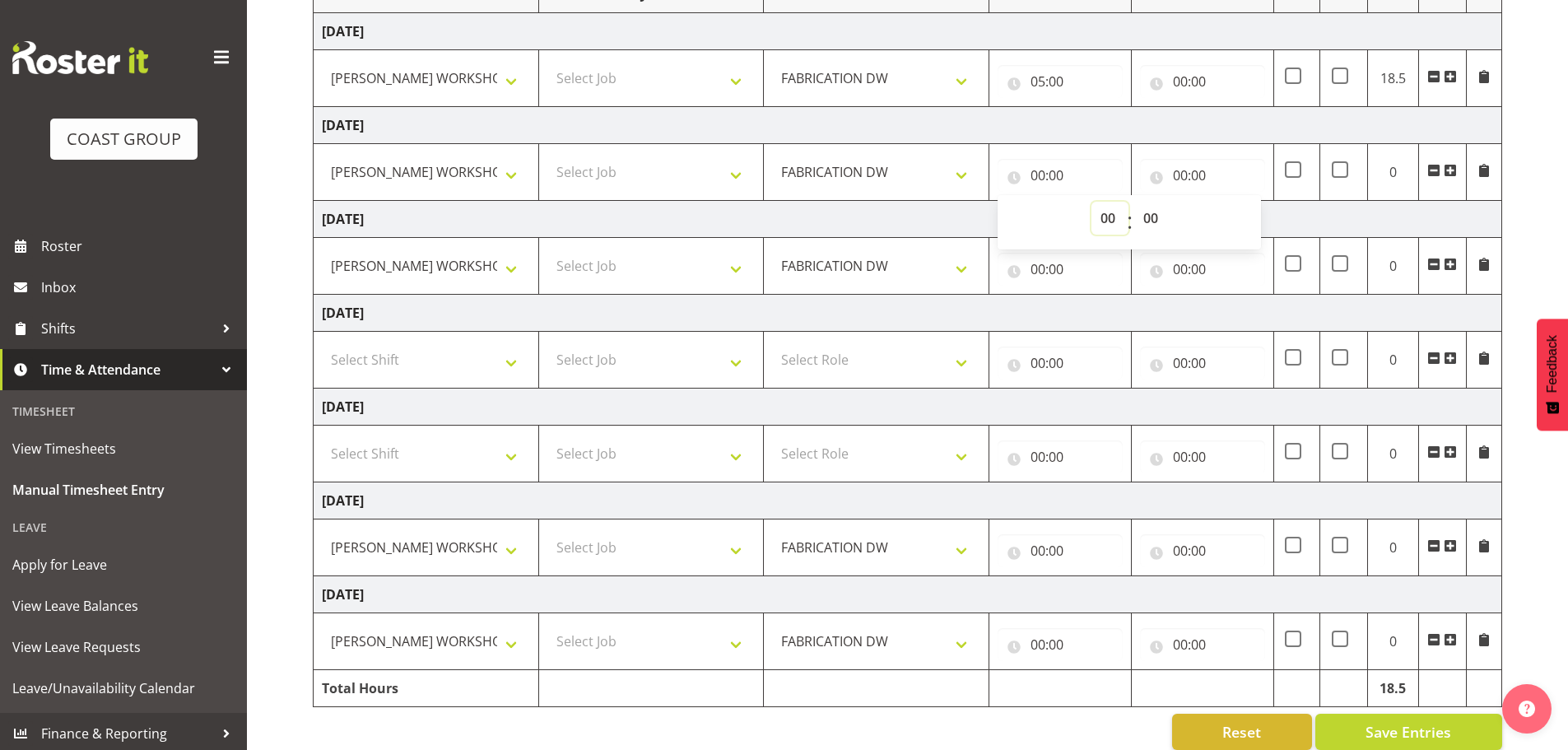
click at [1106, 214] on select "00 01 02 03 04 05 06 07 08 09 10 11 12 13 14 15 16 17 18 19 20 21 22 23" at bounding box center [1111, 218] width 37 height 32
select select "5"
click at [1092, 202] on select "00 01 02 03 04 05 06 07 08 09 10 11 12 13 14 15 16 17 18 19 20 21 22 23" at bounding box center [1111, 218] width 37 height 32
type input "05:00"
click at [1041, 270] on input "00:00" at bounding box center [1059, 269] width 125 height 32
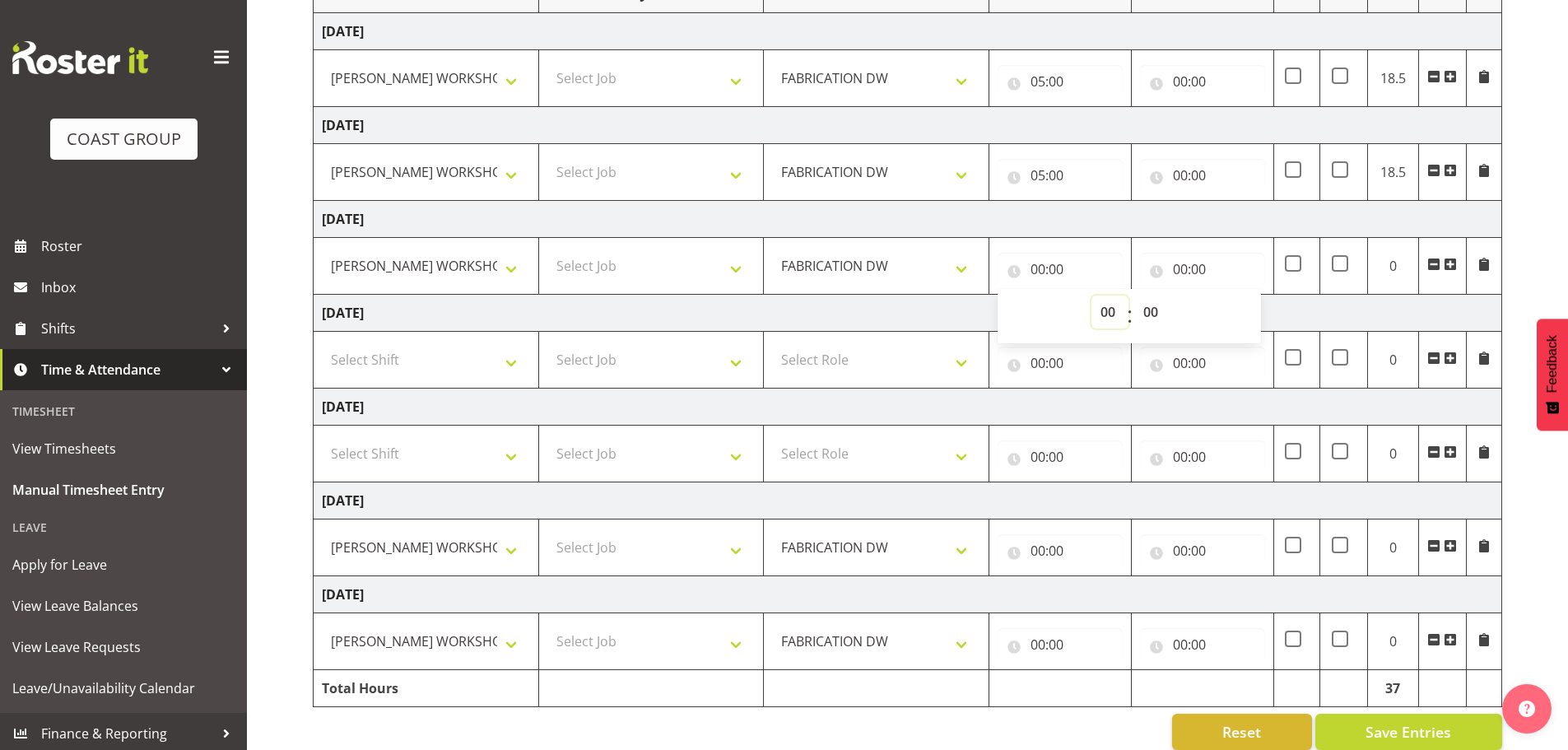
click at [1099, 307] on select "00 01 02 03 04 05 06 07 08 09 10 11 12 13 14 15 16 17 18 19 20 21 22 23" at bounding box center [1111, 311] width 37 height 32
select select "5"
click at [1092, 295] on select "00 01 02 03 04 05 06 07 08 09 10 11 12 13 14 15 16 17 18 19 20 21 22 23" at bounding box center [1111, 311] width 37 height 32
type input "05:00"
click at [1022, 553] on input "00:00" at bounding box center [1059, 550] width 125 height 32
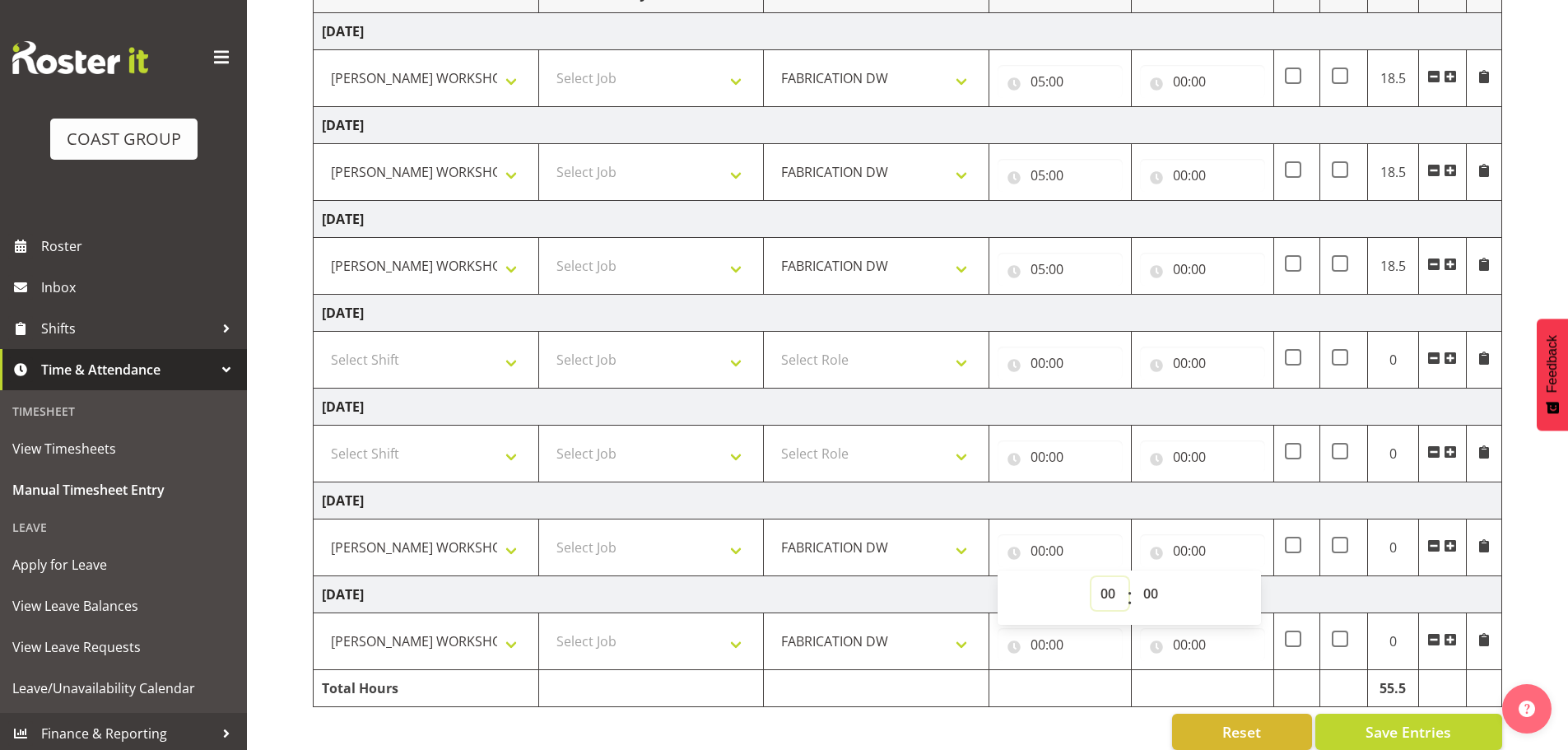
click at [1117, 598] on select "00 01 02 03 04 05 06 07 08 09 10 11 12 13 14 15 16 17 18 19 20 21 22 23" at bounding box center [1111, 594] width 37 height 32
select select "5"
click at [1092, 578] on select "00 01 02 03 04 05 06 07 08 09 10 11 12 13 14 15 16 17 18 19 20 21 22 23" at bounding box center [1111, 594] width 37 height 32
type input "05:00"
click at [1043, 654] on input "00:00" at bounding box center [1059, 645] width 125 height 32
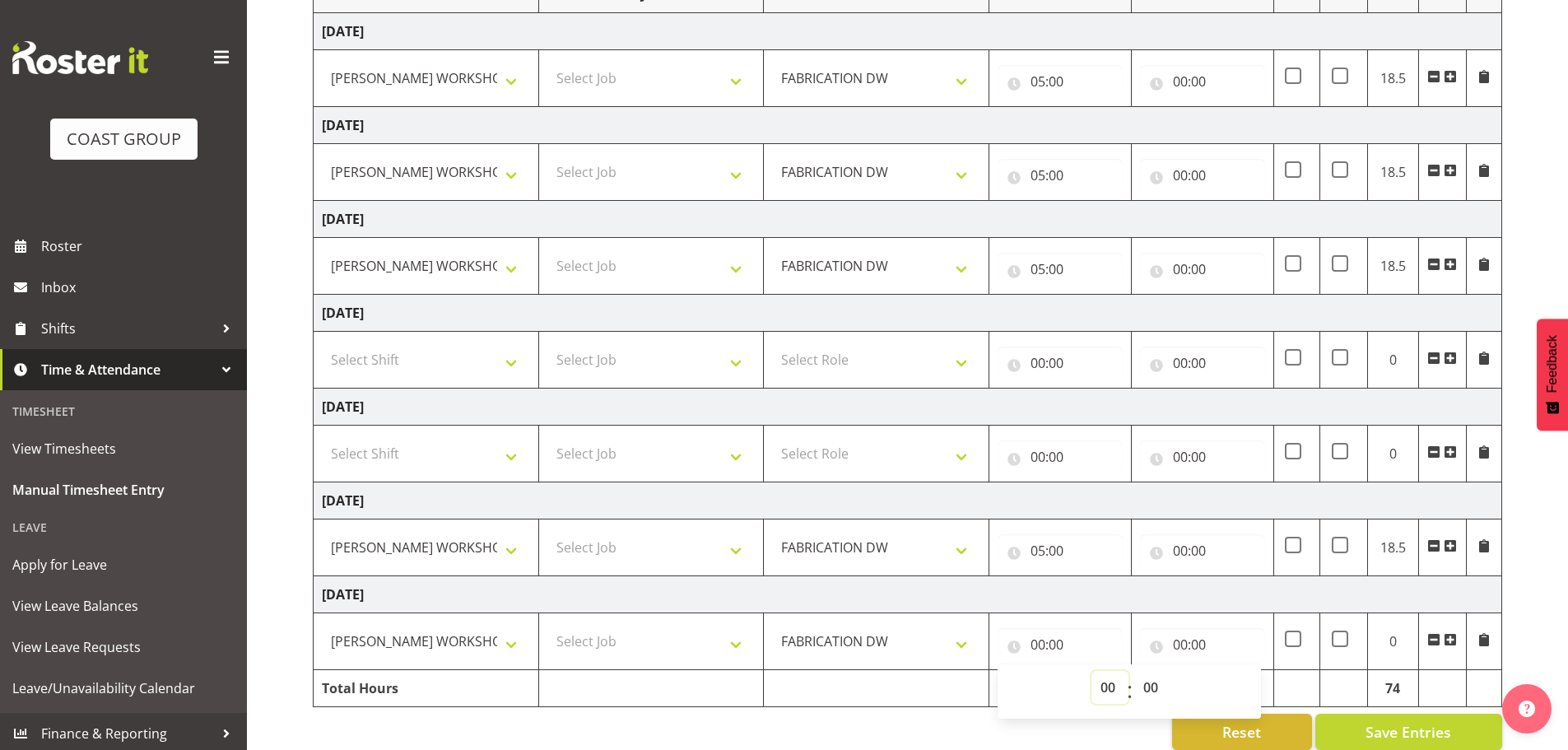
click at [1113, 680] on select "00 01 02 03 04 05 06 07 08 09 10 11 12 13 14 15 16 17 18 19 20 21 22 23" at bounding box center [1111, 687] width 37 height 32
select select "5"
click at [1092, 671] on select "00 01 02 03 04 05 06 07 08 09 10 11 12 13 14 15 16 17 18 19 20 21 22 23" at bounding box center [1111, 687] width 37 height 32
type input "05:00"
click at [1159, 680] on select "00 01 02 03 04 05 06 07 08 09 10 11 12 13 14 15 16 17 18 19 20 21 22 23 24 25 2…" at bounding box center [1153, 687] width 37 height 32
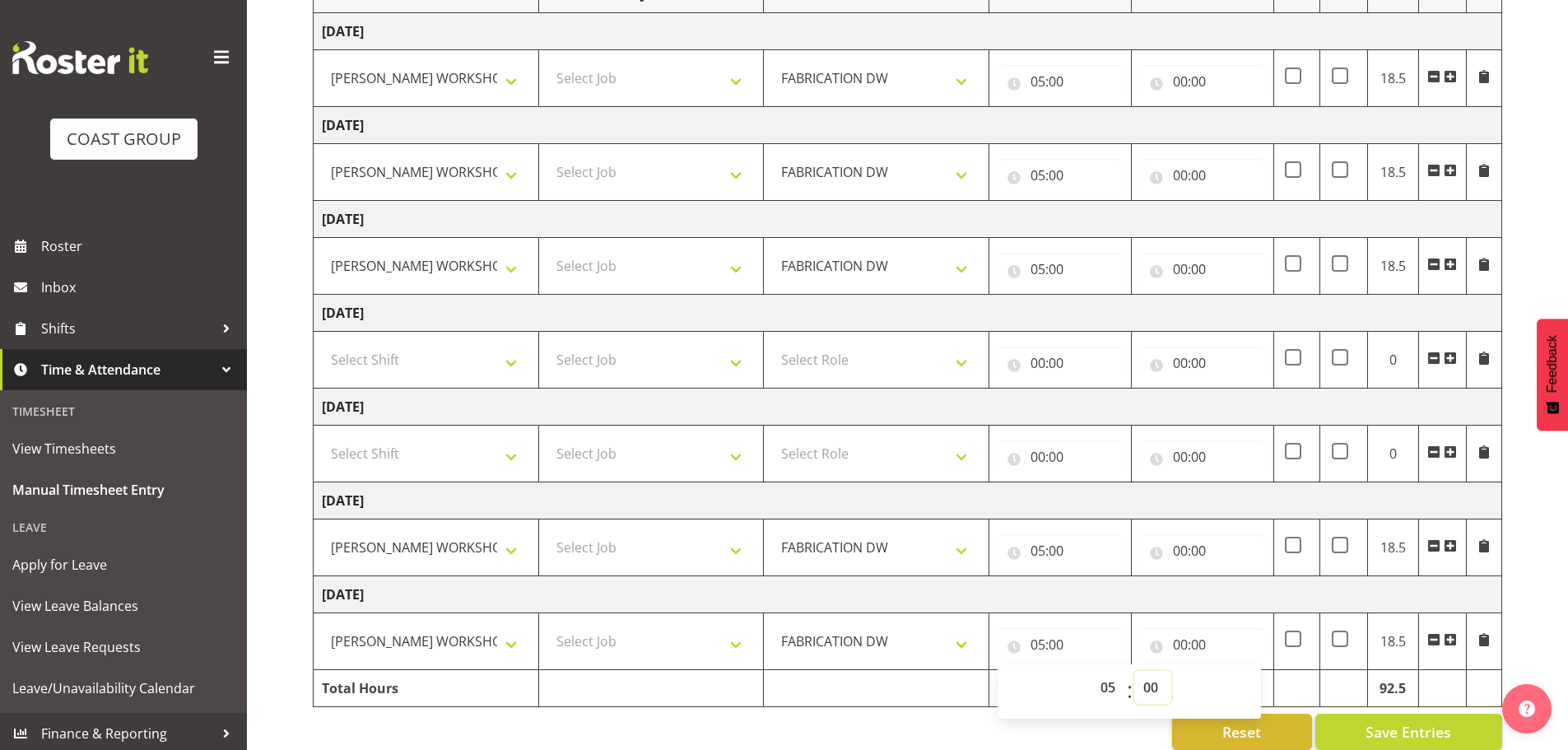
select select "30"
click at [1134, 671] on select "00 01 02 03 04 05 06 07 08 09 10 11 12 13 14 15 16 17 18 19 20 21 22 23 24 25 2…" at bounding box center [1153, 687] width 37 height 32
type input "05:30"
click at [1057, 546] on input "05:00" at bounding box center [1059, 550] width 125 height 32
drag, startPoint x: 1156, startPoint y: 584, endPoint x: 1174, endPoint y: 594, distance: 20.6
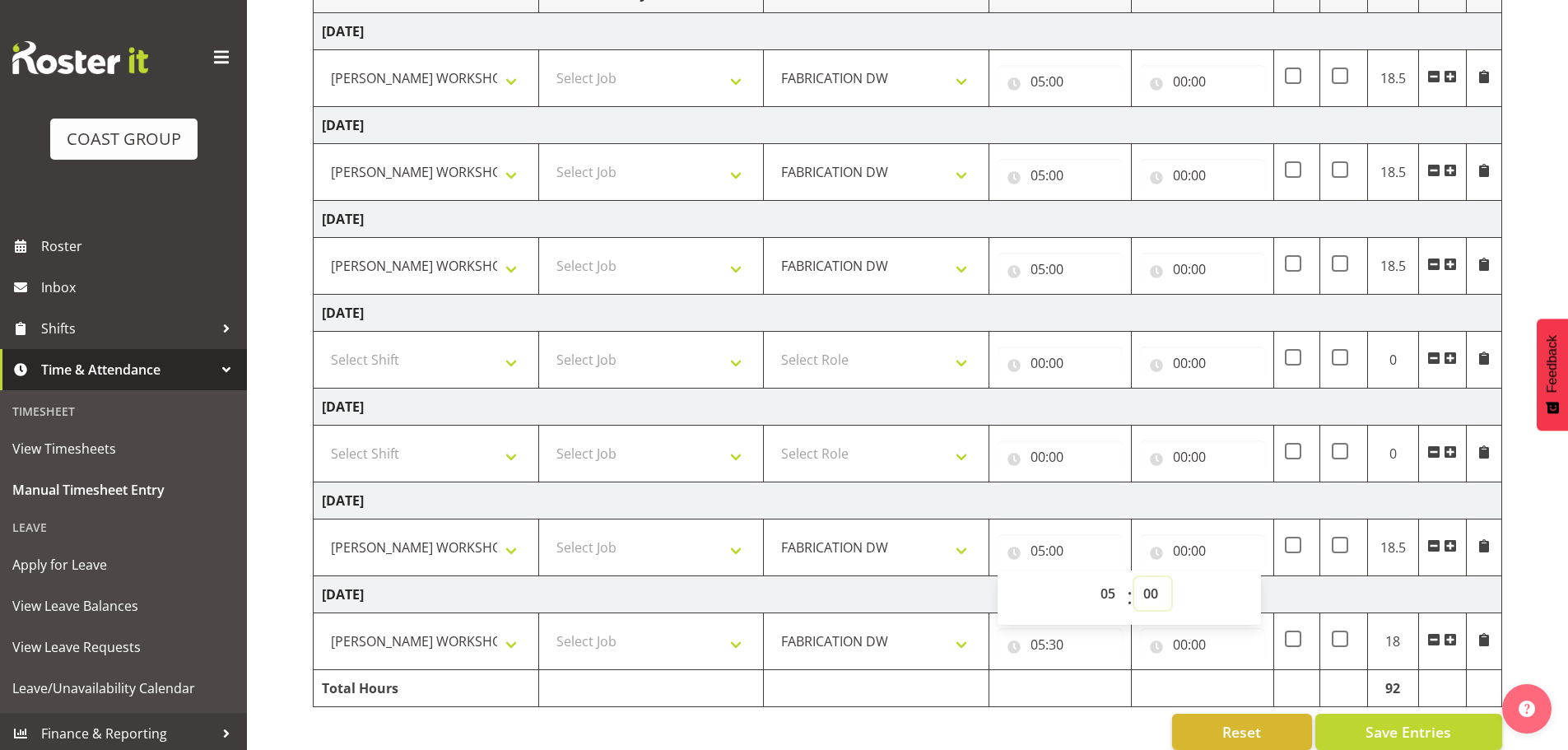
click at [1156, 584] on select "00 01 02 03 04 05 06 07 08 09 10 11 12 13 14 15 16 17 18 19 20 21 22 23 24 25 2…" at bounding box center [1153, 594] width 37 height 32
select select "30"
click at [1134, 578] on select "00 01 02 03 04 05 06 07 08 09 10 11 12 13 14 15 16 17 18 19 20 21 22 23 24 25 2…" at bounding box center [1153, 594] width 37 height 32
type input "05:30"
click at [1060, 275] on input "05:00" at bounding box center [1059, 269] width 125 height 32
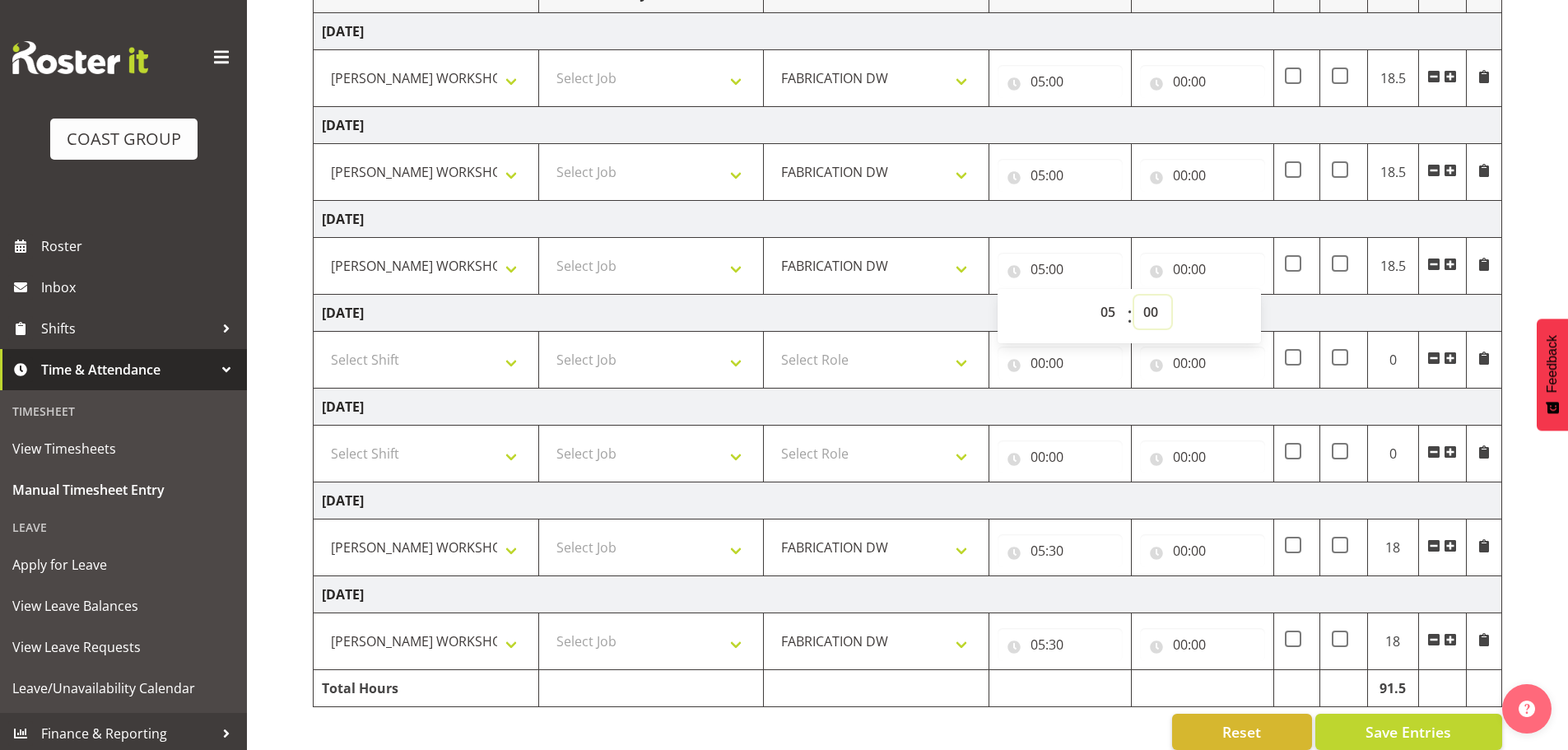
click at [1149, 318] on select "00 01 02 03 04 05 06 07 08 09 10 11 12 13 14 15 16 17 18 19 20 21 22 23 24 25 2…" at bounding box center [1153, 311] width 37 height 32
select select "30"
click at [1134, 295] on select "00 01 02 03 04 05 06 07 08 09 10 11 12 13 14 15 16 17 18 19 20 21 22 23 24 25 2…" at bounding box center [1153, 311] width 37 height 32
type input "05:30"
click at [1062, 173] on input "05:00" at bounding box center [1059, 175] width 125 height 32
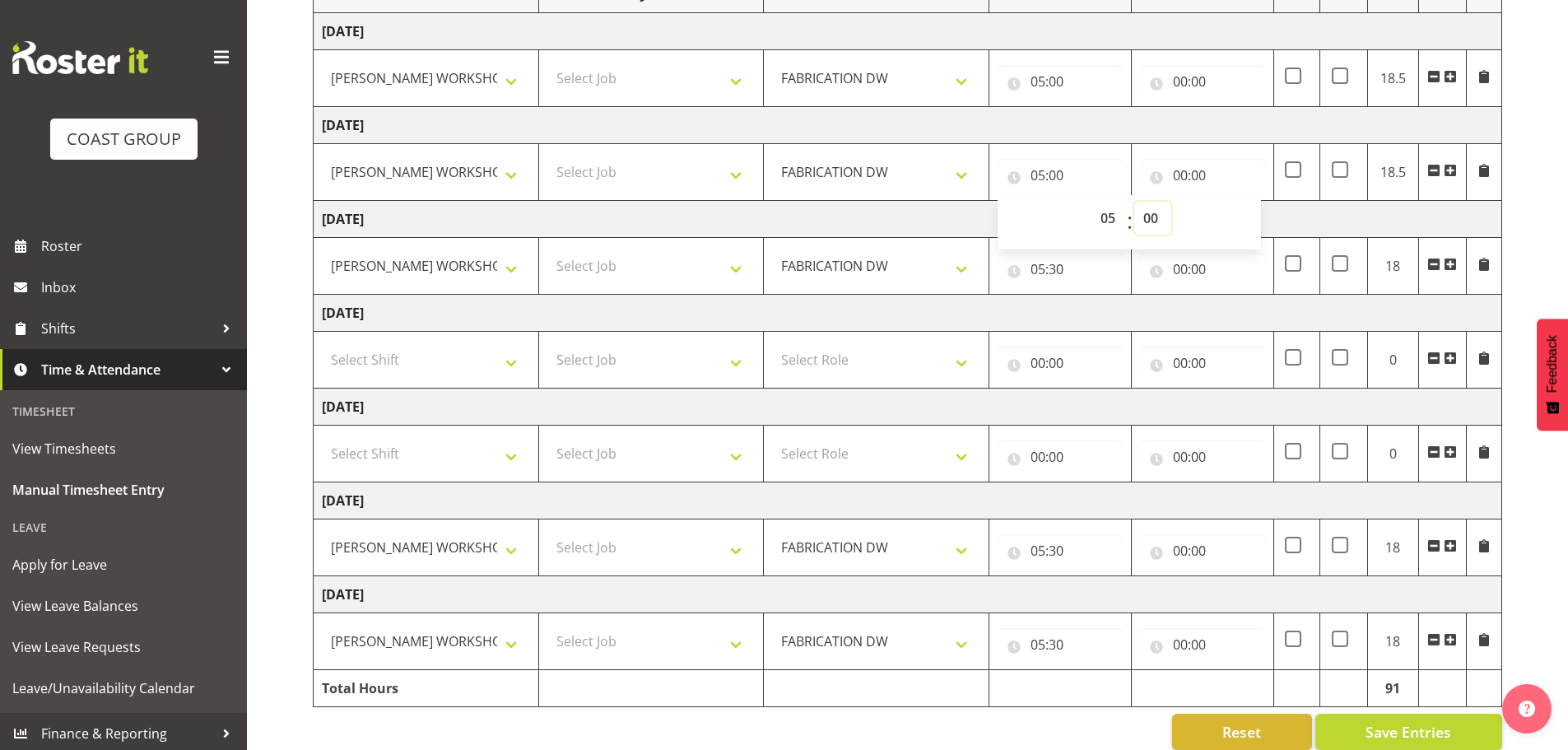
click at [1165, 224] on select "00 01 02 03 04 05 06 07 08 09 10 11 12 13 14 15 16 17 18 19 20 21 22 23 24 25 2…" at bounding box center [1153, 218] width 37 height 32
select select "30"
click at [1134, 202] on select "00 01 02 03 04 05 06 07 08 09 10 11 12 13 14 15 16 17 18 19 20 21 22 23 24 25 2…" at bounding box center [1153, 218] width 37 height 32
type input "05:30"
click at [1181, 551] on input "00:00" at bounding box center [1202, 550] width 125 height 32
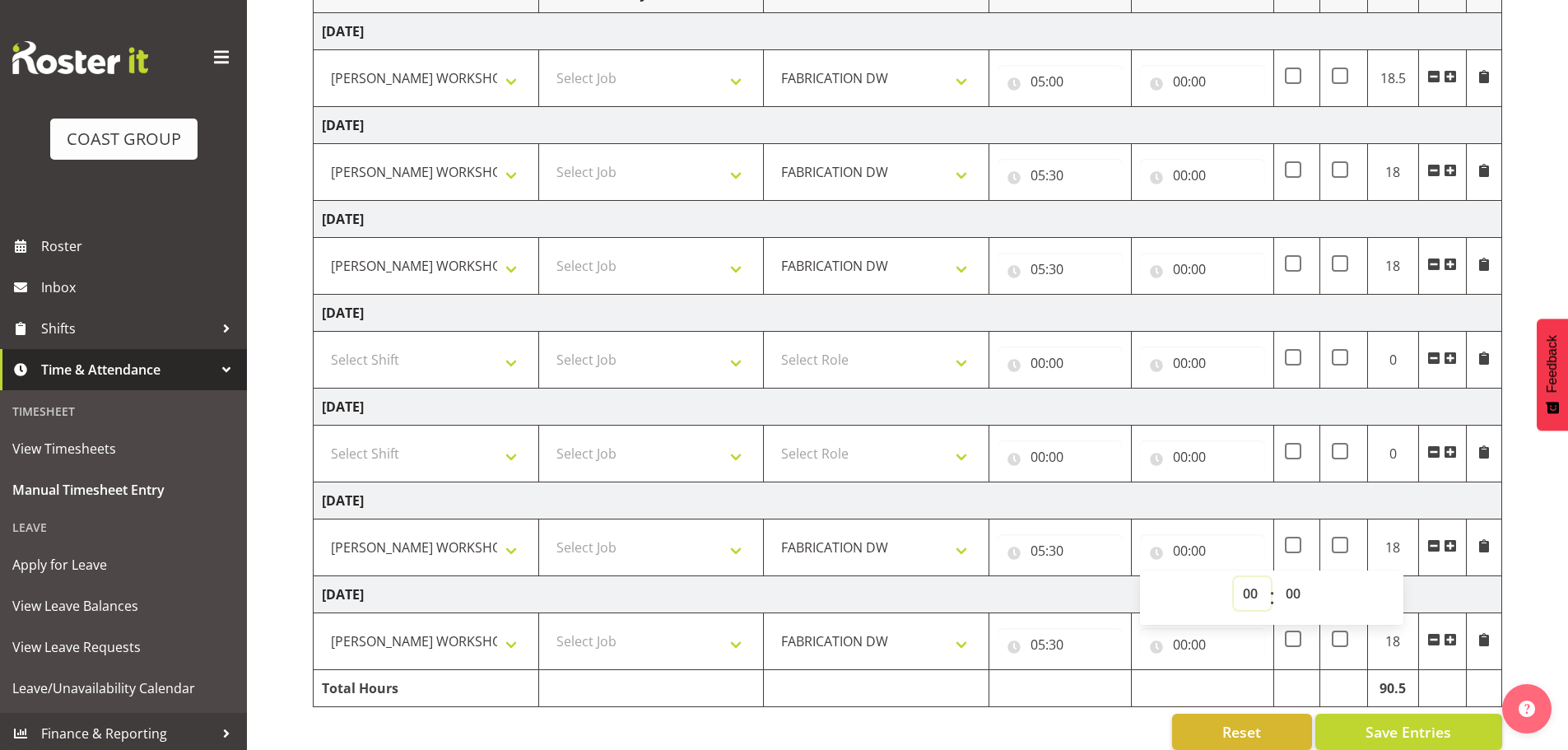
click at [1245, 594] on select "00 01 02 03 04 05 06 07 08 09 10 11 12 13 14 15 16 17 18 19 20 21 22 23" at bounding box center [1253, 594] width 37 height 32
select select "16"
click at [1235, 578] on select "00 01 02 03 04 05 06 07 08 09 10 11 12 13 14 15 16 17 18 19 20 21 22 23" at bounding box center [1253, 594] width 37 height 32
type input "16:00"
click at [1286, 580] on select "00 01 02 03 04 05 06 07 08 09 10 11 12 13 14 15 16 17 18 19 20 21 22 23 24 25 2…" at bounding box center [1296, 594] width 37 height 32
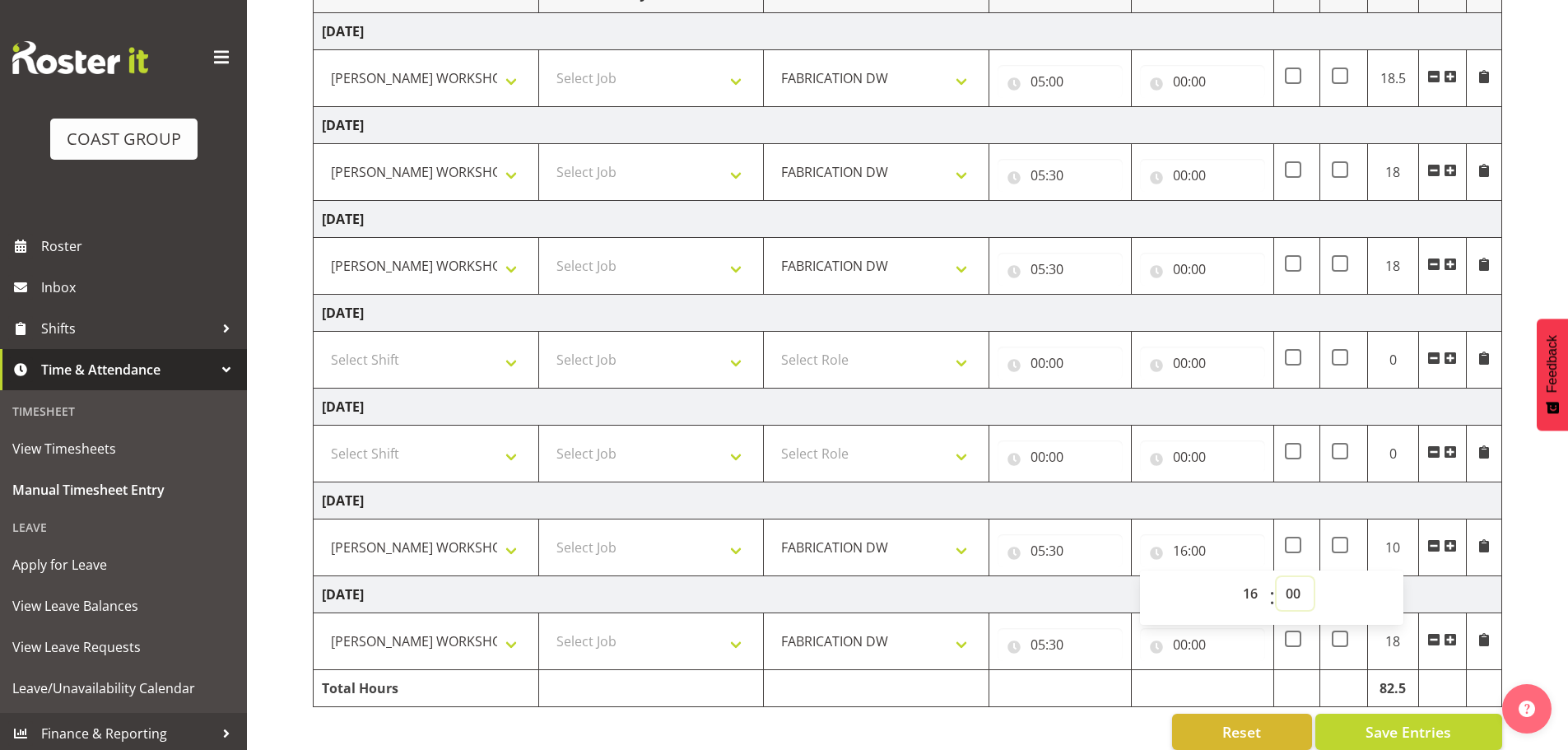
select select "30"
click at [1277, 578] on select "00 01 02 03 04 05 06 07 08 09 10 11 12 13 14 15 16 17 18 19 20 21 22 23 24 25 2…" at bounding box center [1296, 594] width 37 height 32
type input "16:30"
click at [1179, 664] on td "00:00 00 01 02 03 04 05 06 07 08 09 10 11 12 13 14 15 16 17 18 19 20 21 22 23 :…" at bounding box center [1203, 643] width 143 height 57
click at [1190, 656] on input "00:00" at bounding box center [1202, 645] width 125 height 32
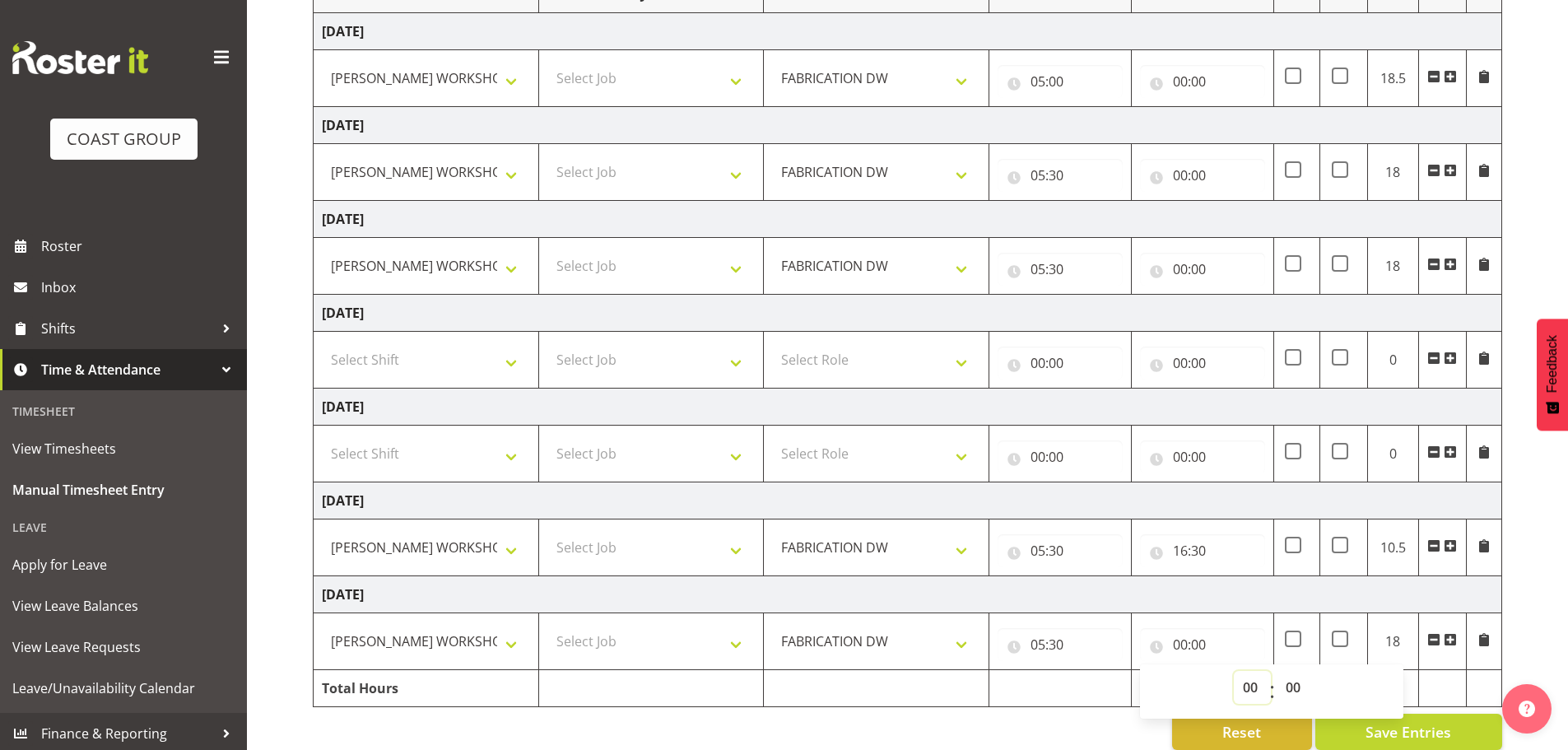
click at [1249, 692] on select "00 01 02 03 04 05 06 07 08 09 10 11 12 13 14 15 16 17 18 19 20 21 22 23" at bounding box center [1253, 687] width 37 height 32
select select "15"
click at [1235, 671] on select "00 01 02 03 04 05 06 07 08 09 10 11 12 13 14 15 16 17 18 19 20 21 22 23" at bounding box center [1253, 687] width 37 height 32
type input "15:00"
click at [1183, 456] on input "00:00" at bounding box center [1202, 457] width 125 height 32
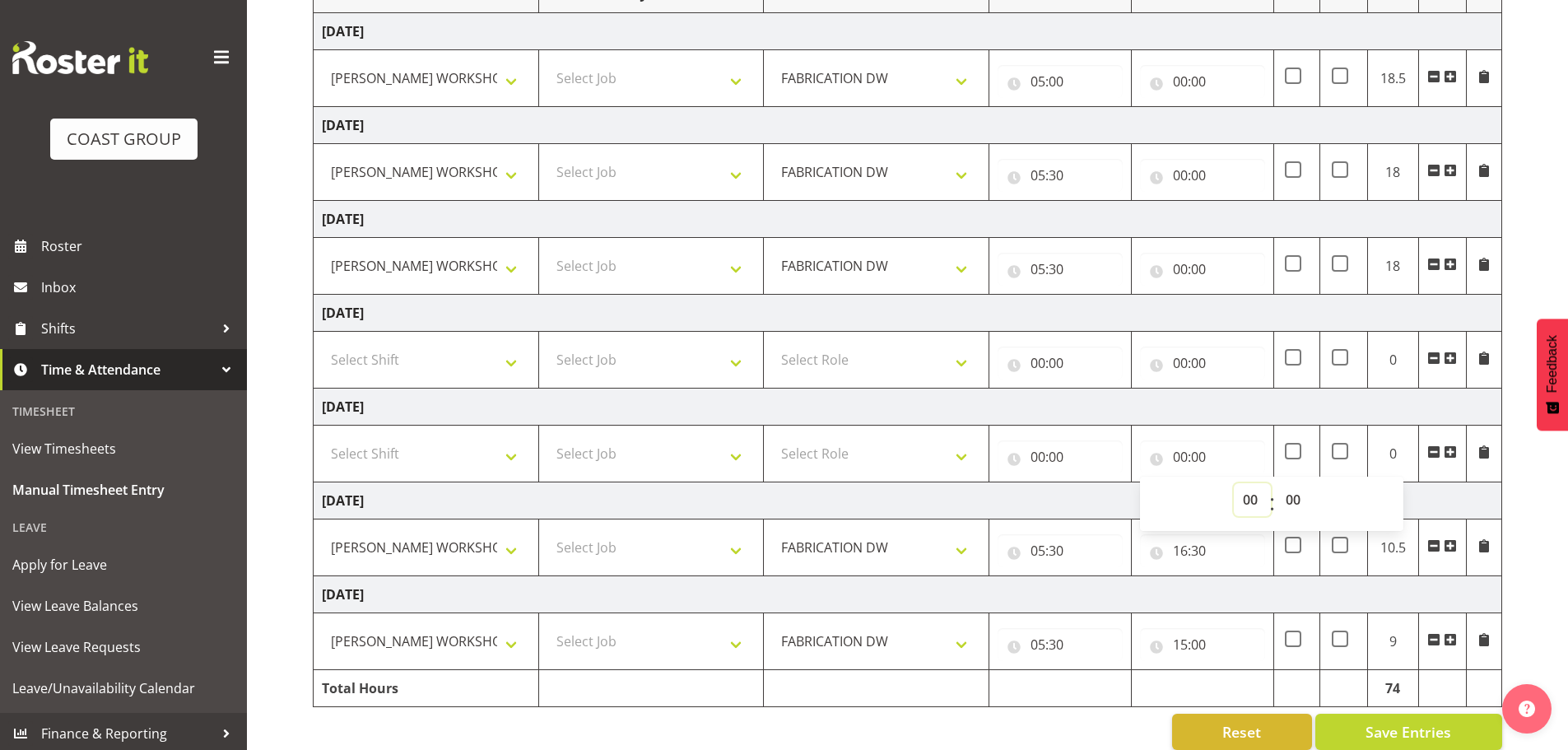
drag, startPoint x: 1235, startPoint y: 493, endPoint x: 1236, endPoint y: 503, distance: 10.0
click at [1235, 493] on select "00 01 02 03 04 05 06 07 08 09 10 11 12 13 14 15 16 17 18 19 20 21 22 23" at bounding box center [1253, 499] width 37 height 32
select select "15"
click at [1235, 483] on select "00 01 02 03 04 05 06 07 08 09 10 11 12 13 14 15 16 17 18 19 20 21 22 23" at bounding box center [1253, 499] width 37 height 32
type input "15:00"
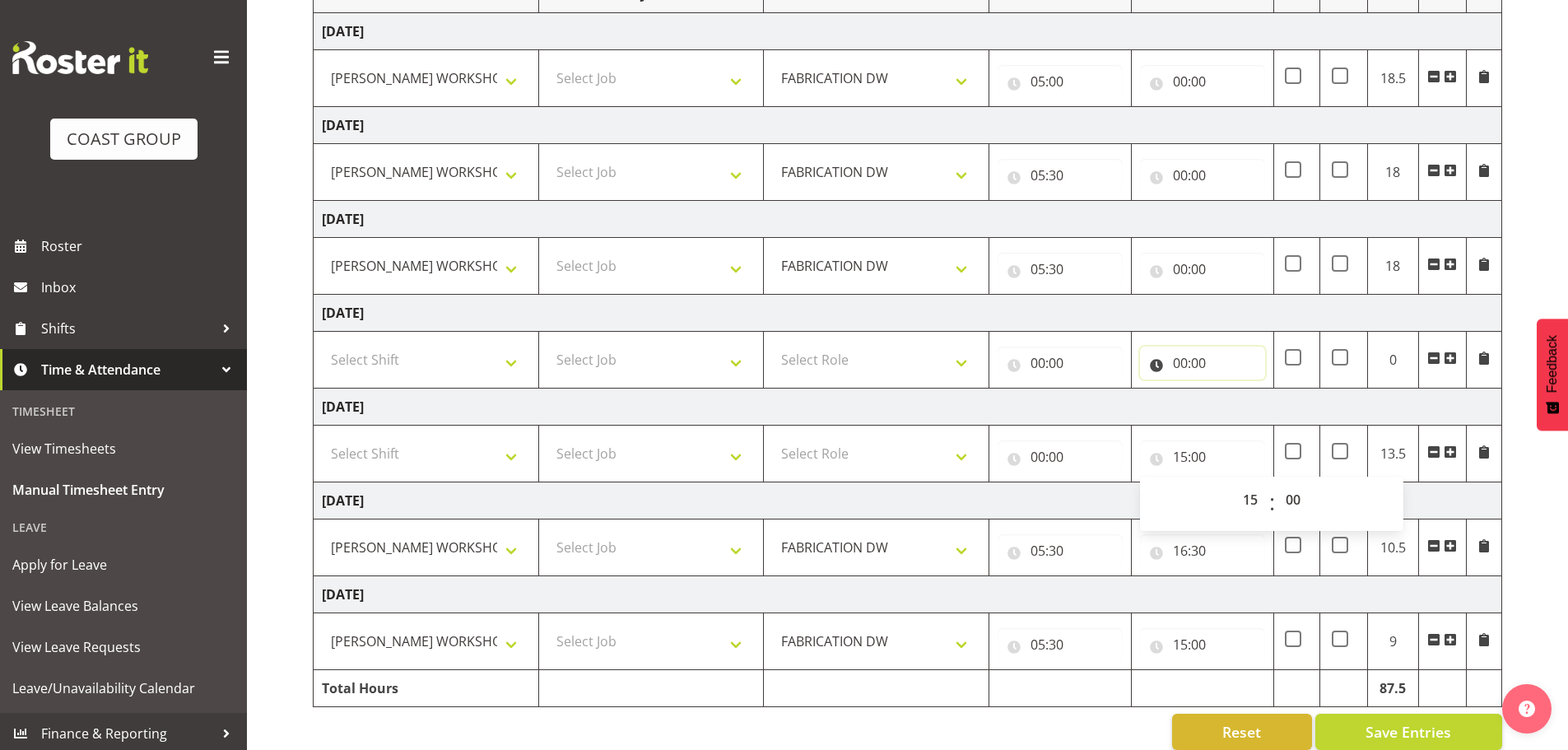
click at [1182, 364] on input "00:00" at bounding box center [1202, 362] width 125 height 32
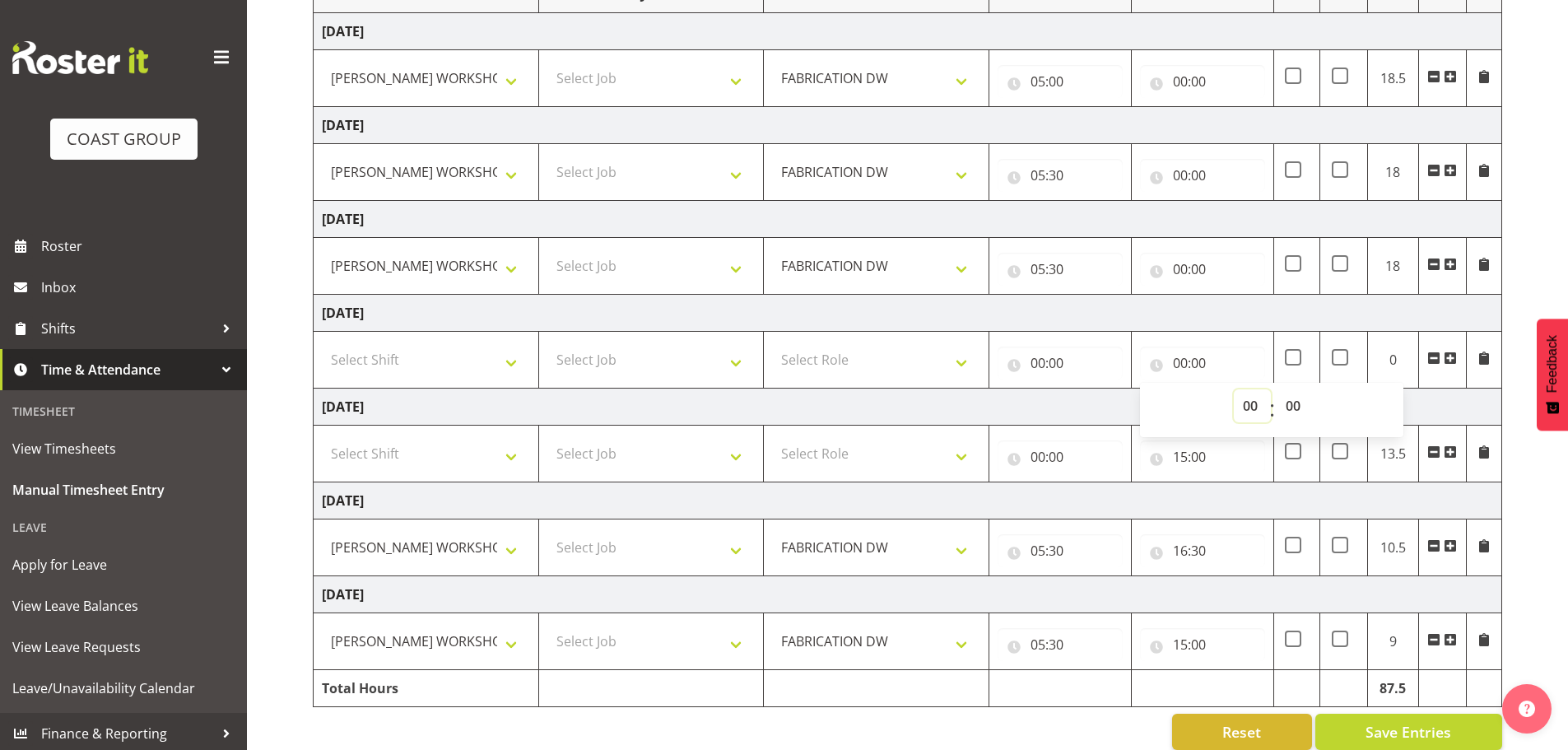
click at [1244, 399] on select "00 01 02 03 04 05 06 07 08 09 10 11 12 13 14 15 16 17 18 19 20 21 22 23" at bounding box center [1253, 406] width 37 height 32
select select "15"
click at [1235, 390] on select "00 01 02 03 04 05 06 07 08 09 10 11 12 13 14 15 16 17 18 19 20 21 22 23" at bounding box center [1253, 406] width 37 height 32
type input "15:00"
click at [1184, 266] on input "00:00" at bounding box center [1202, 269] width 125 height 32
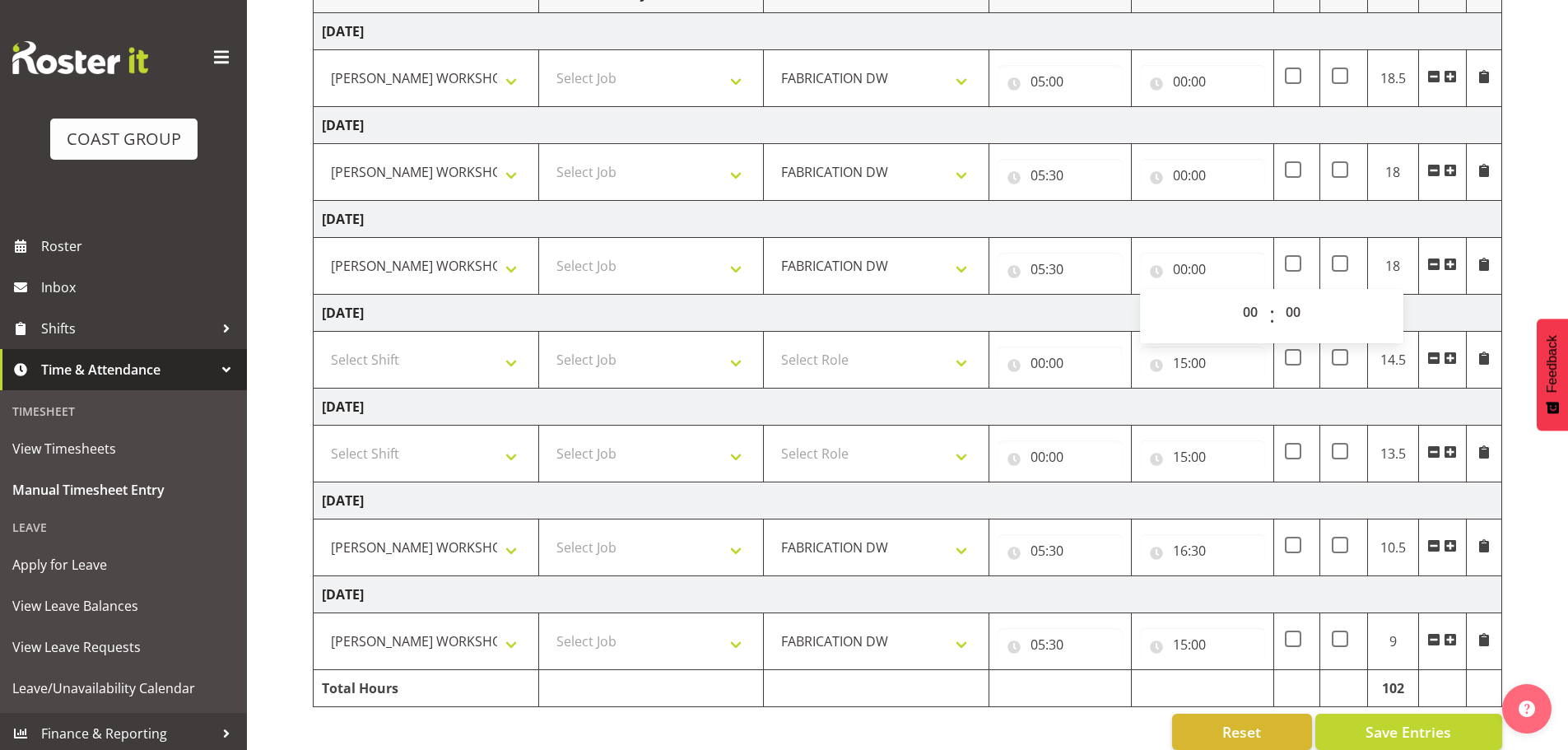
click at [1219, 250] on div "00:00 00 01 02 03 04 05 06 07 08 09 10 11 12 13 14 15 16 17 18 19 20 21 22 23 :…" at bounding box center [1202, 266] width 125 height 39
click at [1180, 176] on input "00:00" at bounding box center [1202, 175] width 125 height 32
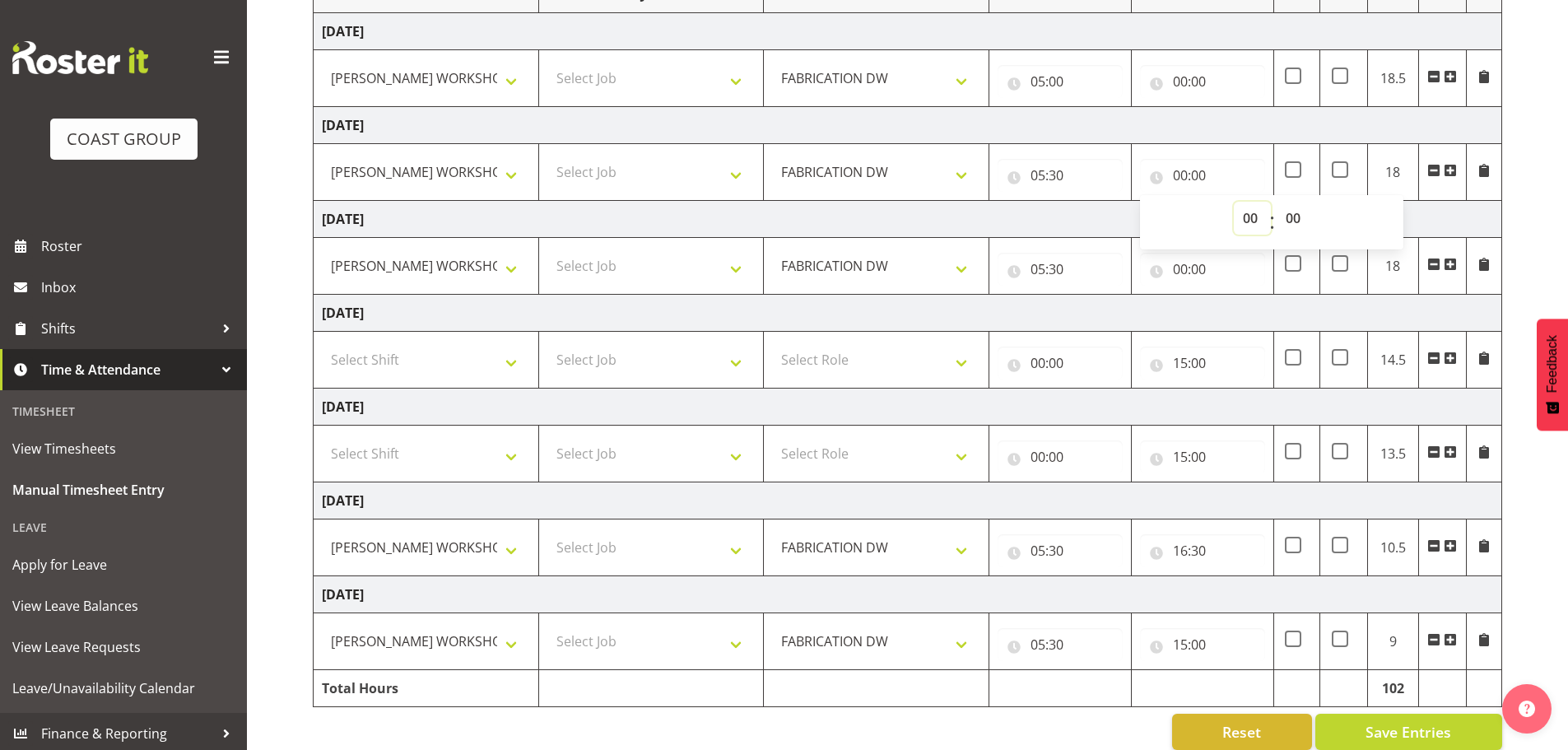
click at [1240, 210] on select "00 01 02 03 04 05 06 07 08 09 10 11 12 13 14 15 16 17 18 19 20 21 22 23" at bounding box center [1253, 218] width 37 height 32
select select "15"
click at [1235, 202] on select "00 01 02 03 04 05 06 07 08 09 10 11 12 13 14 15 16 17 18 19 20 21 22 23" at bounding box center [1253, 218] width 37 height 32
type input "15:00"
click at [1180, 91] on input "00:00" at bounding box center [1202, 81] width 125 height 32
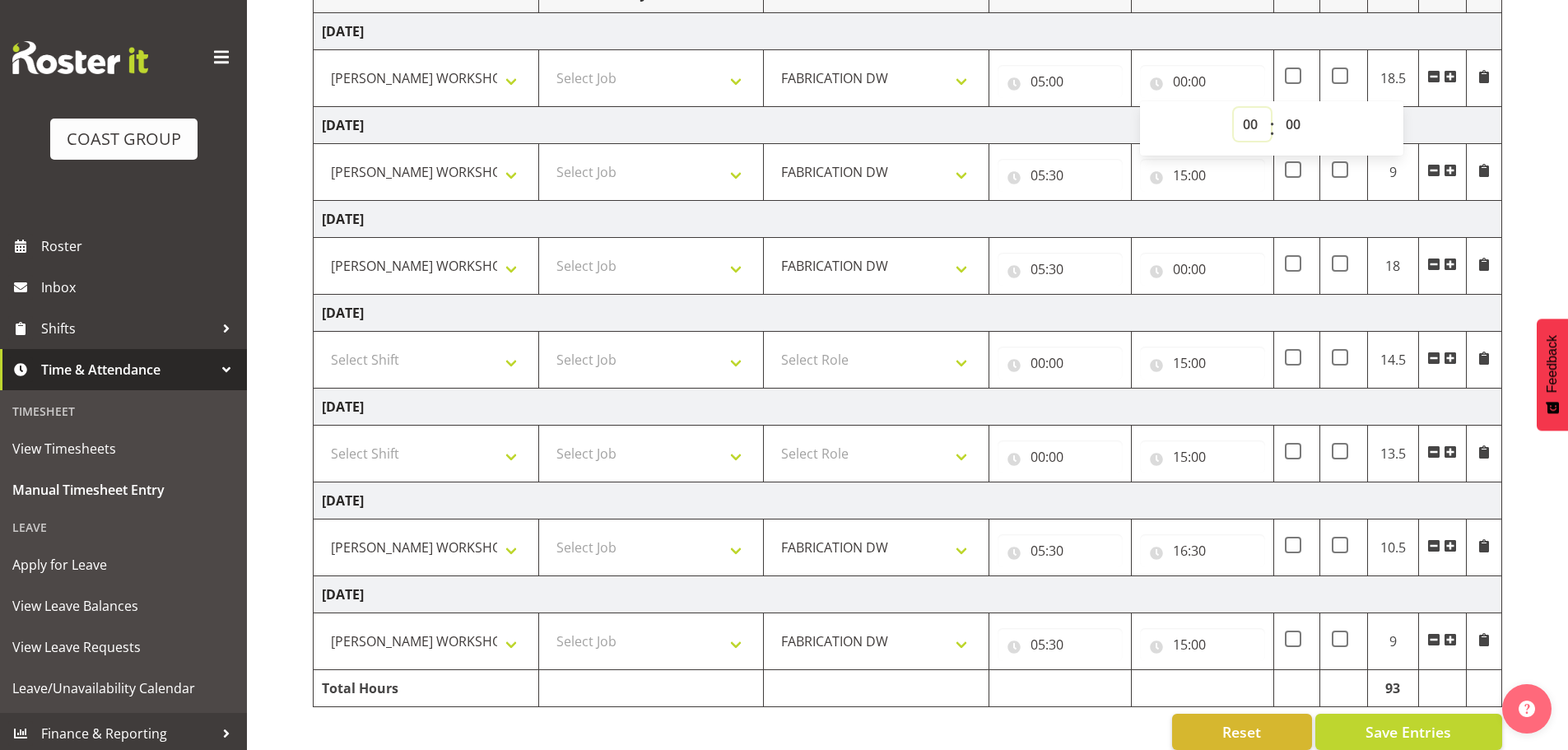
drag, startPoint x: 1247, startPoint y: 122, endPoint x: 1249, endPoint y: 138, distance: 16.1
click at [1247, 122] on select "00 01 02 03 04 05 06 07 08 09 10 11 12 13 14 15 16 17 18 19 20 21 22 23" at bounding box center [1253, 124] width 37 height 32
select select "15"
click at [1235, 108] on select "00 01 02 03 04 05 06 07 08 09 10 11 12 13 14 15 16 17 18 19 20 21 22 23" at bounding box center [1253, 124] width 37 height 32
type input "15:00"
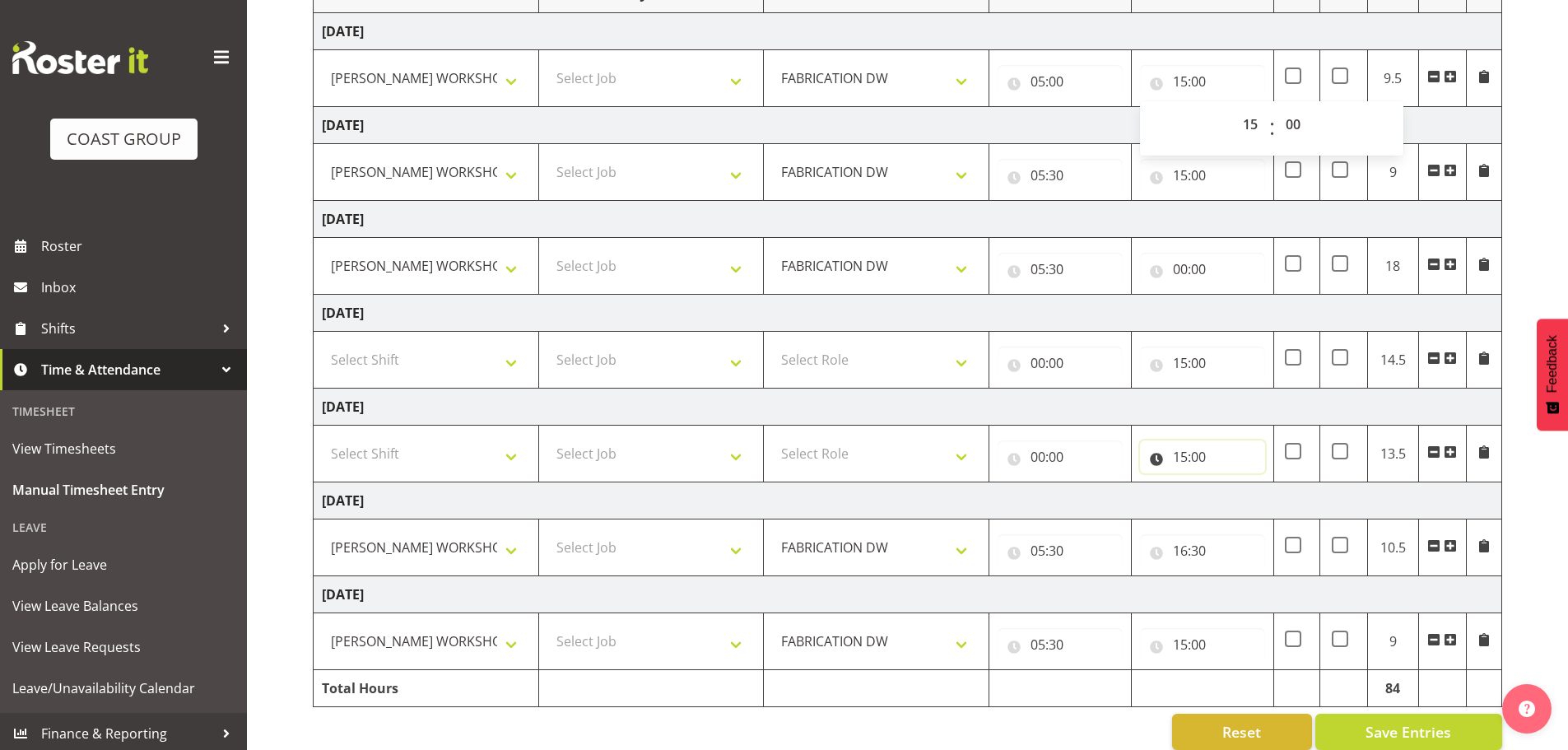
click at [1175, 456] on input "15:00" at bounding box center [1202, 457] width 125 height 32
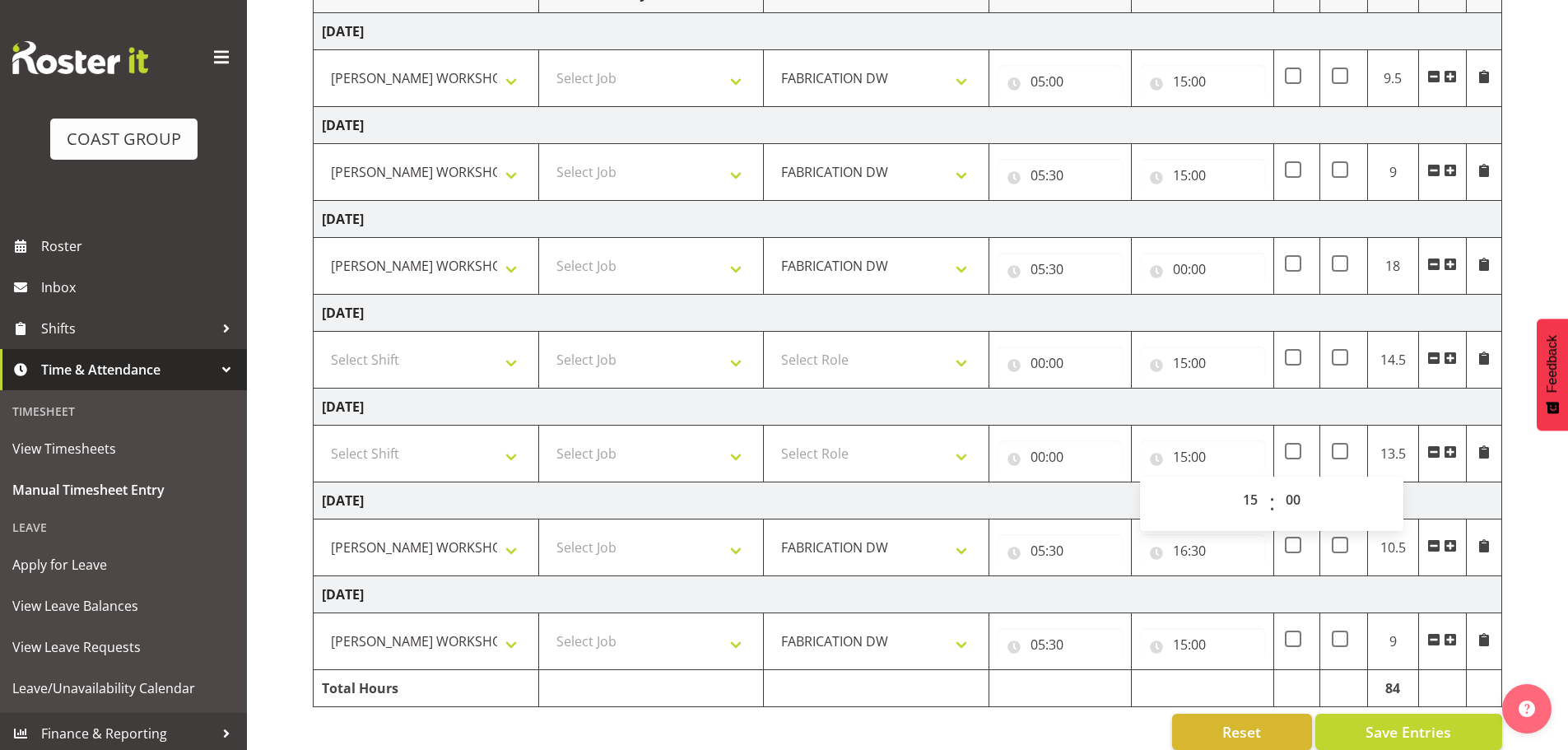
click at [1241, 481] on div "00 01 02 03 04 05 06 07 08 09 10 11 12 13 14 15 16 17 18 19 20 21 22 23 : 00 01…" at bounding box center [1272, 504] width 264 height 54
click at [1249, 503] on select "00 01 02 03 04 05 06 07 08 09 10 11 12 13 14 15 16 17 18 19 20 21 22 23" at bounding box center [1253, 499] width 37 height 32
select select "0"
click at [1235, 483] on select "00 01 02 03 04 05 06 07 08 09 10 11 12 13 14 15 16 17 18 19 20 21 22 23" at bounding box center [1253, 499] width 37 height 32
type input "00:00"
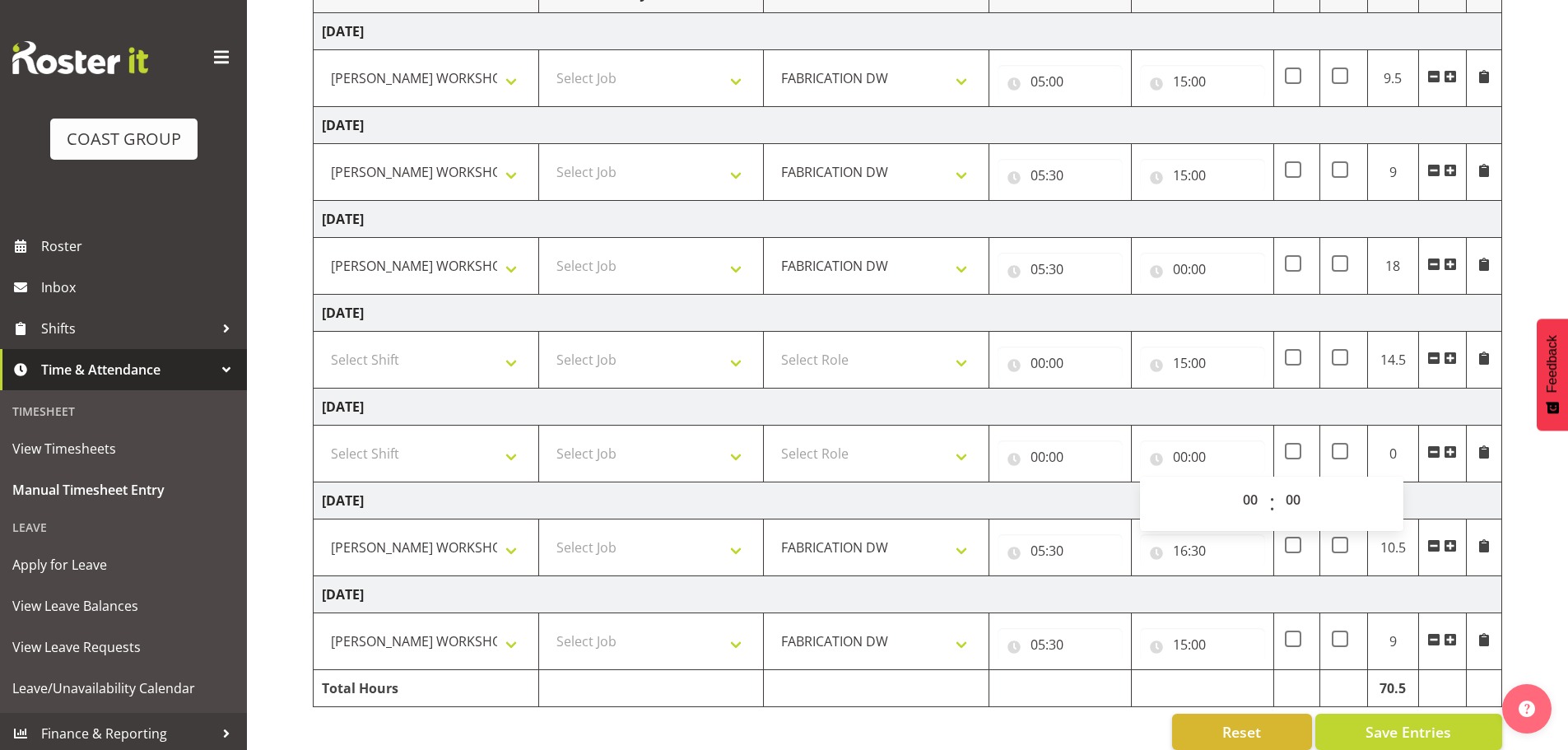
click at [1214, 326] on td "Saturday 27th September 2025" at bounding box center [908, 314] width 1189 height 37
click at [1180, 264] on input "00:00" at bounding box center [1202, 269] width 125 height 32
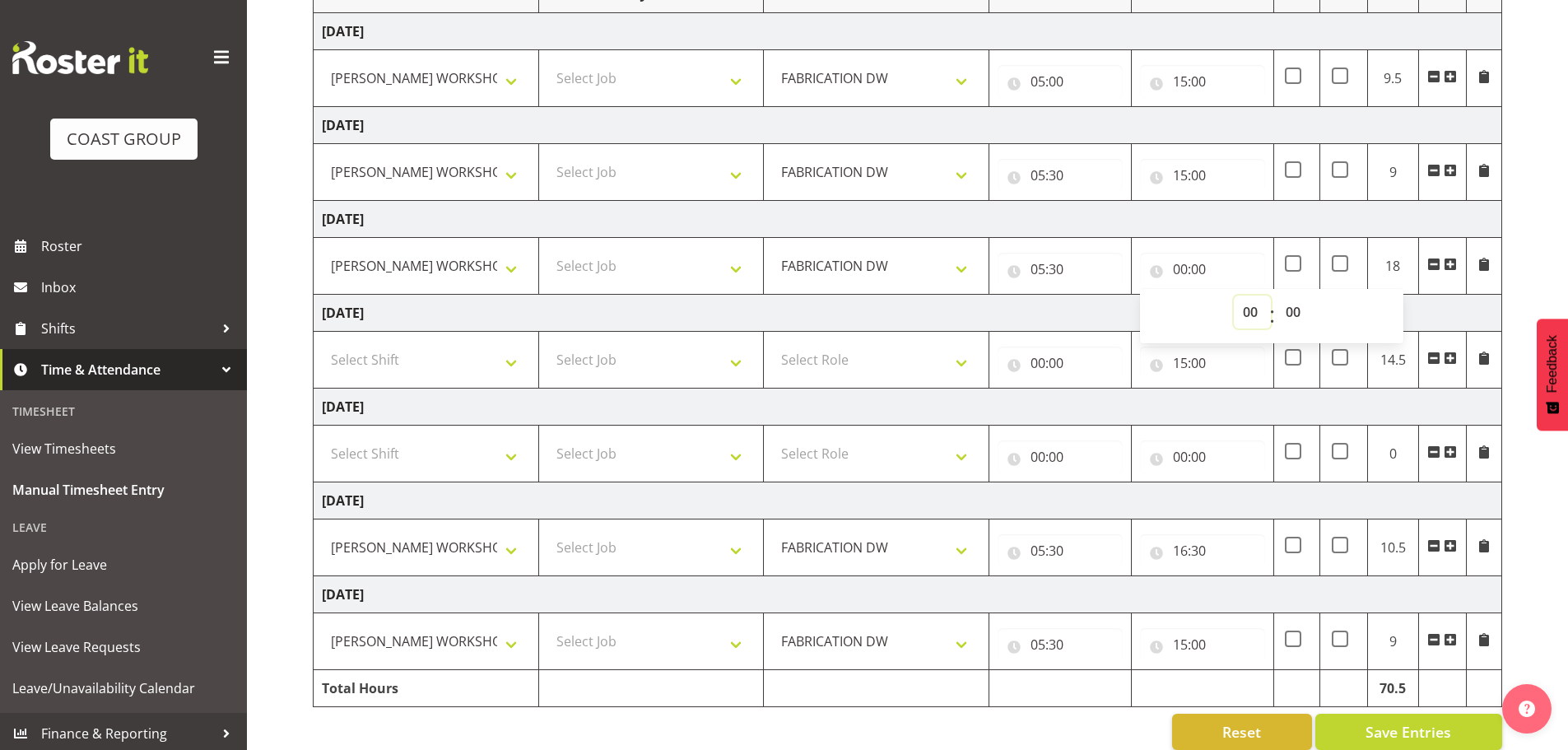
click at [1261, 308] on select "00 01 02 03 04 05 06 07 08 09 10 11 12 13 14 15 16 17 18 19 20 21 22 23" at bounding box center [1253, 311] width 37 height 32
select select "15"
click at [1235, 295] on select "00 01 02 03 04 05 06 07 08 09 10 11 12 13 14 15 16 17 18 19 20 21 22 23" at bounding box center [1253, 311] width 37 height 32
type input "15:00"
click at [1109, 317] on td "Saturday 27th September 2025" at bounding box center [908, 314] width 1189 height 37
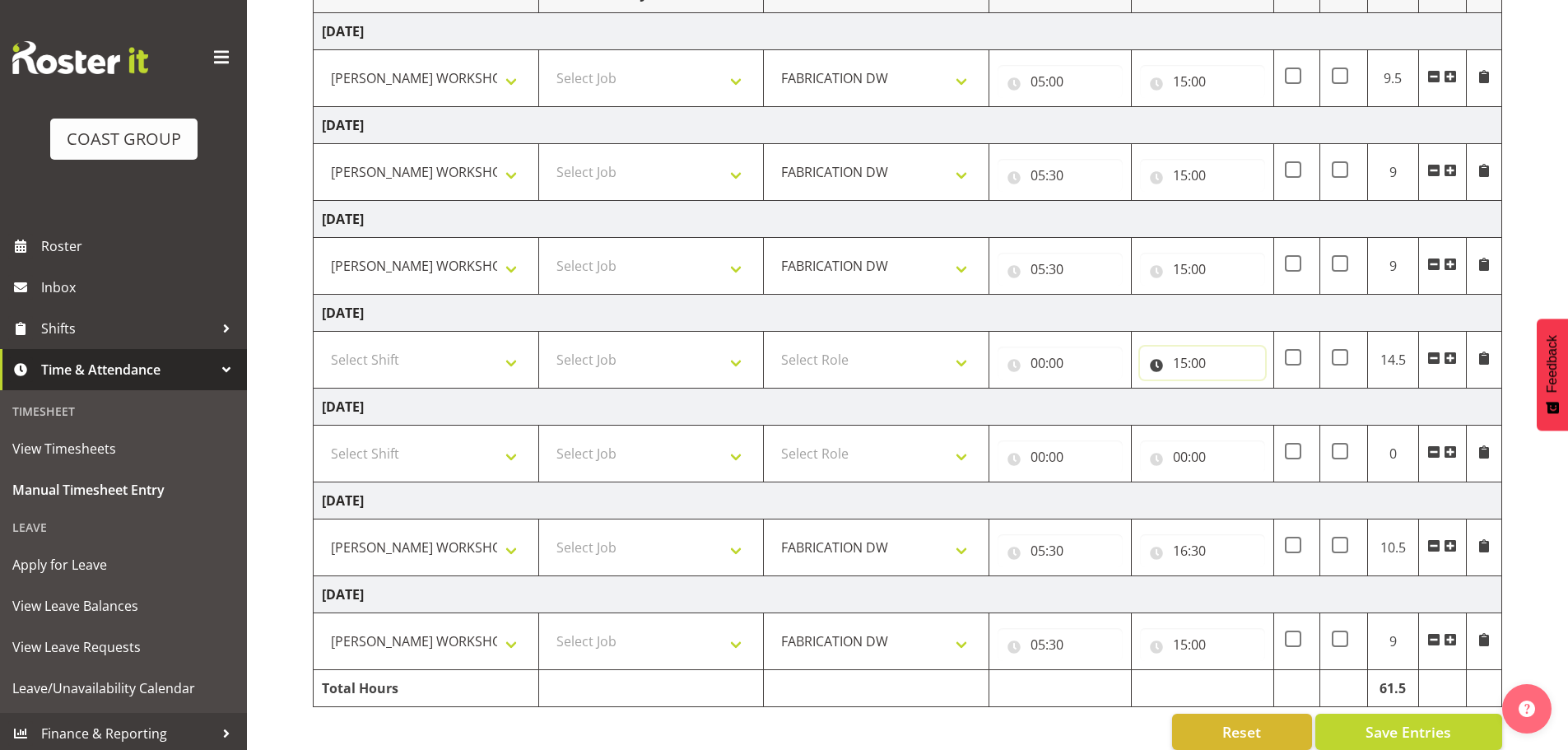
click at [1189, 358] on input "15:00" at bounding box center [1202, 362] width 125 height 32
drag, startPoint x: 1251, startPoint y: 393, endPoint x: 1265, endPoint y: 395, distance: 14.1
click at [1251, 393] on select "00 01 02 03 04 05 06 07 08 09 10 11 12 13 14 15 16 17 18 19 20 21 22 23" at bounding box center [1253, 406] width 37 height 32
select select "0"
click at [1235, 390] on select "00 01 02 03 04 05 06 07 08 09 10 11 12 13 14 15 16 17 18 19 20 21 22 23" at bounding box center [1253, 406] width 37 height 32
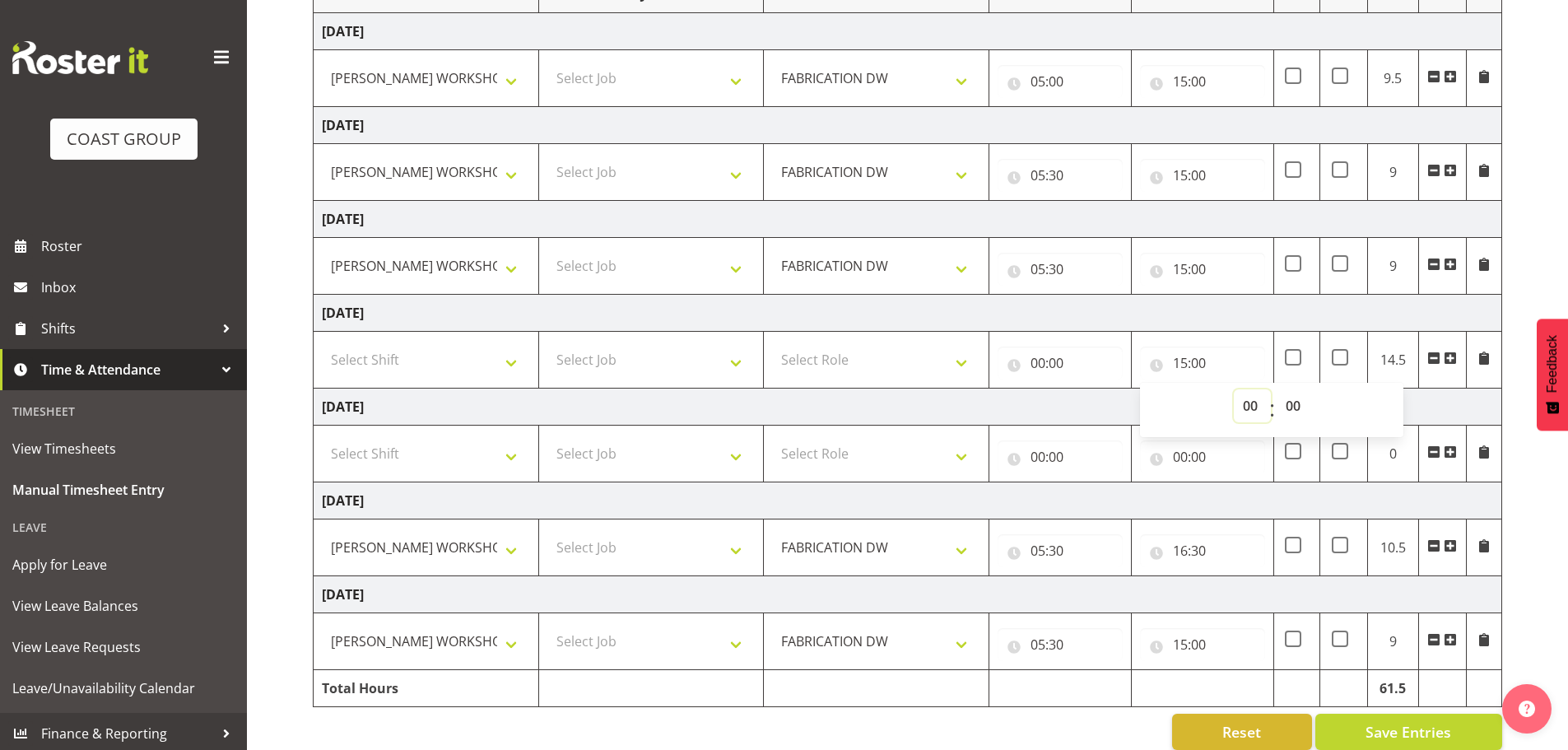
type input "00:00"
drag, startPoint x: 1271, startPoint y: 332, endPoint x: 1256, endPoint y: 307, distance: 29.2
click at [1270, 332] on td "00:00 00 01 02 03 04 05 06 07 08 09 10 11 12 13 14 15 16 17 18 19 20 21 22 23 :…" at bounding box center [1203, 360] width 143 height 57
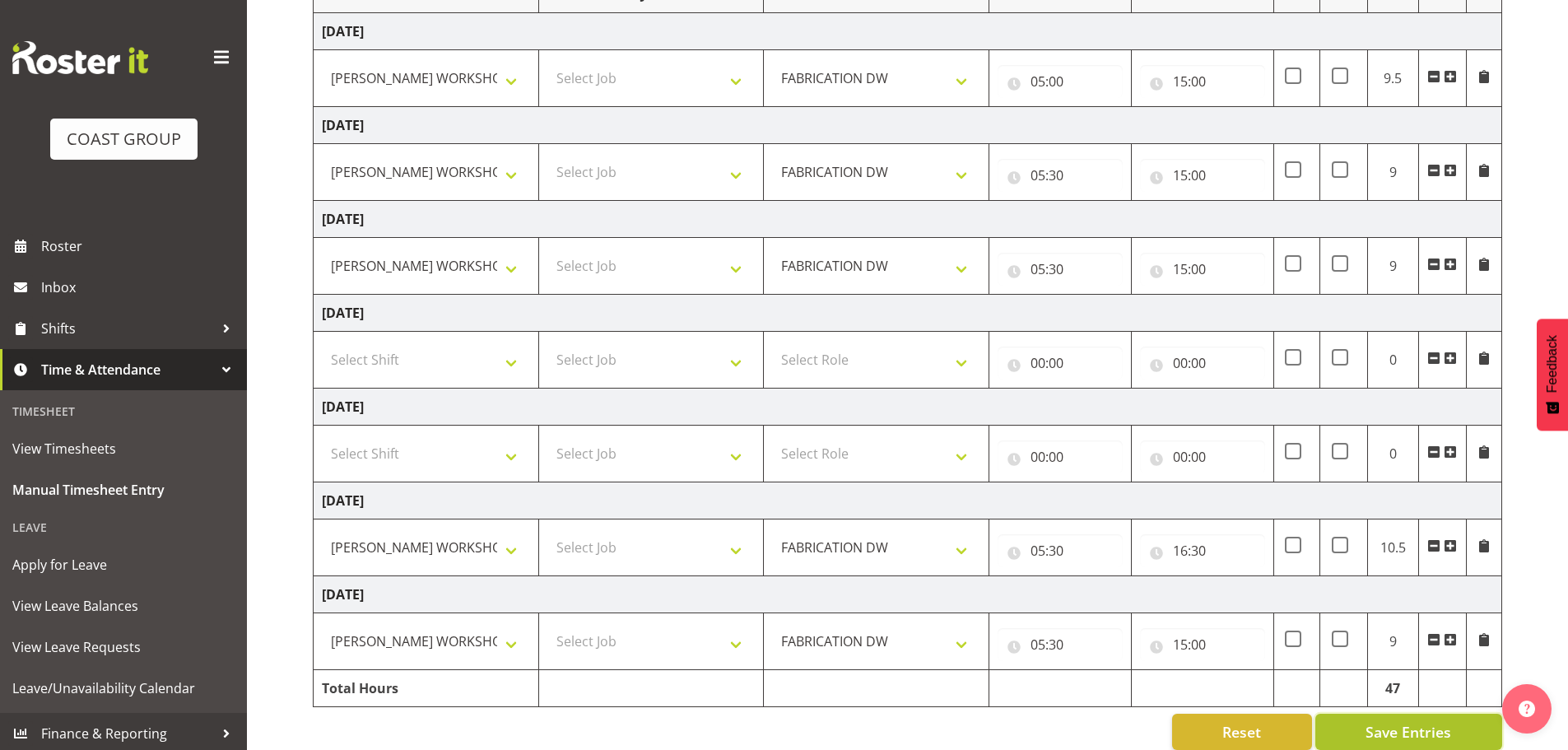
click at [1438, 737] on span "Save Entries" at bounding box center [1408, 732] width 86 height 22
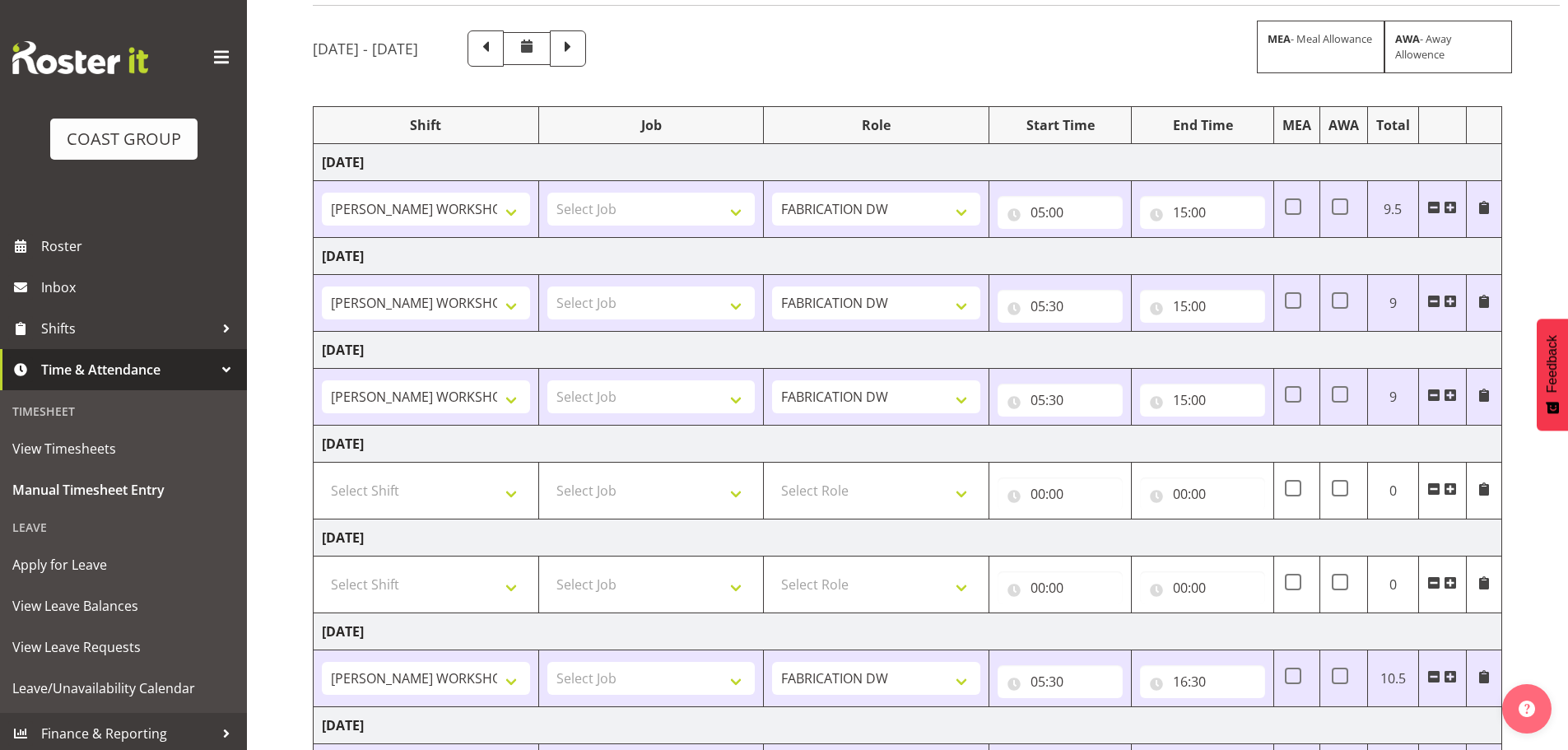
scroll to position [0, 0]
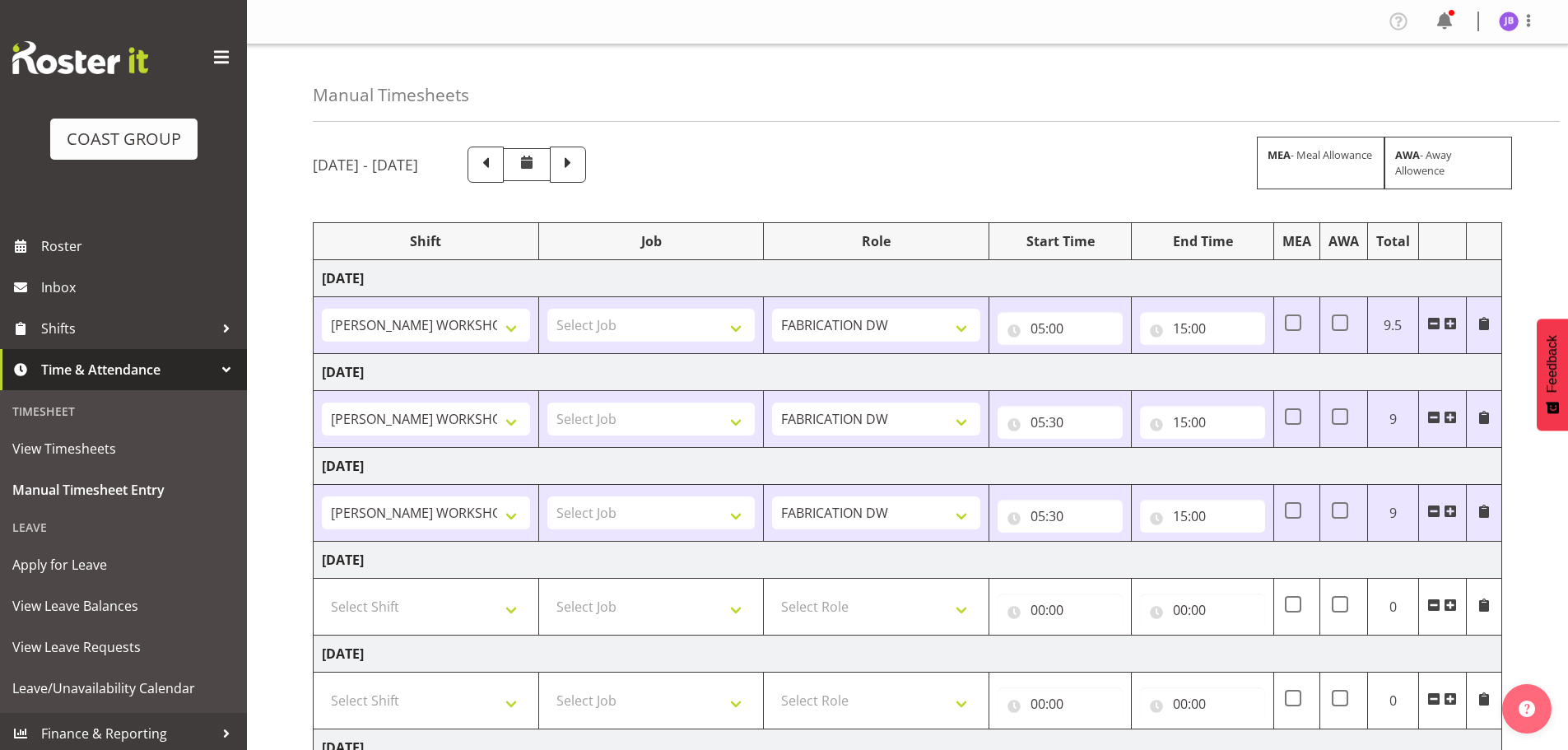
drag, startPoint x: 1514, startPoint y: 35, endPoint x: 1511, endPoint y: 28, distance: 7.6
click at [1513, 32] on div "Profile Log Out" at bounding box center [907, 22] width 1321 height 44
click at [1507, 18] on img at bounding box center [1509, 22] width 20 height 20
click at [1472, 81] on link "Log Out" at bounding box center [1460, 87] width 158 height 30
